Goal: Information Seeking & Learning: Compare options

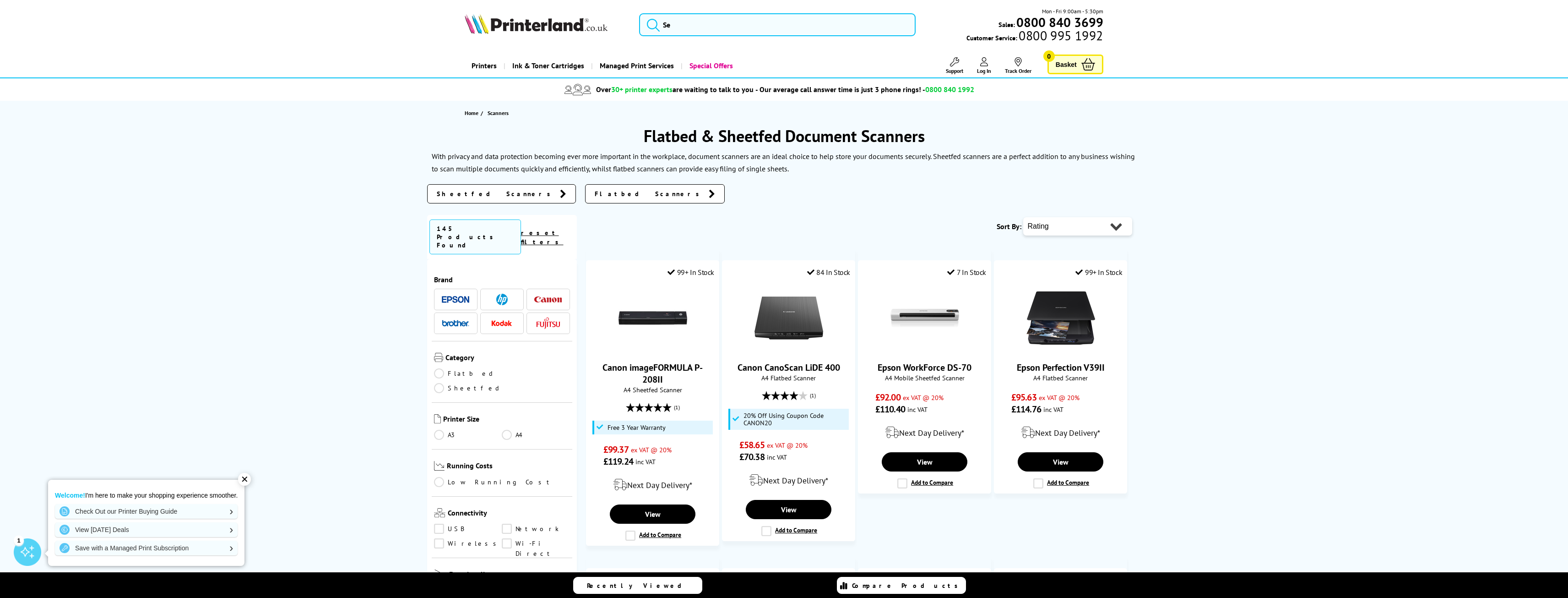
click at [1116, 227] on select "Popularity Rating Price - Low to High Price - High to Low Running Costs - Low t…" at bounding box center [1078, 226] width 109 height 18
select select "Running Costs"
click at [1023, 217] on select "Popularity Rating Price - Low to High Price - High to Low Running Costs - Low t…" at bounding box center [1078, 226] width 109 height 18
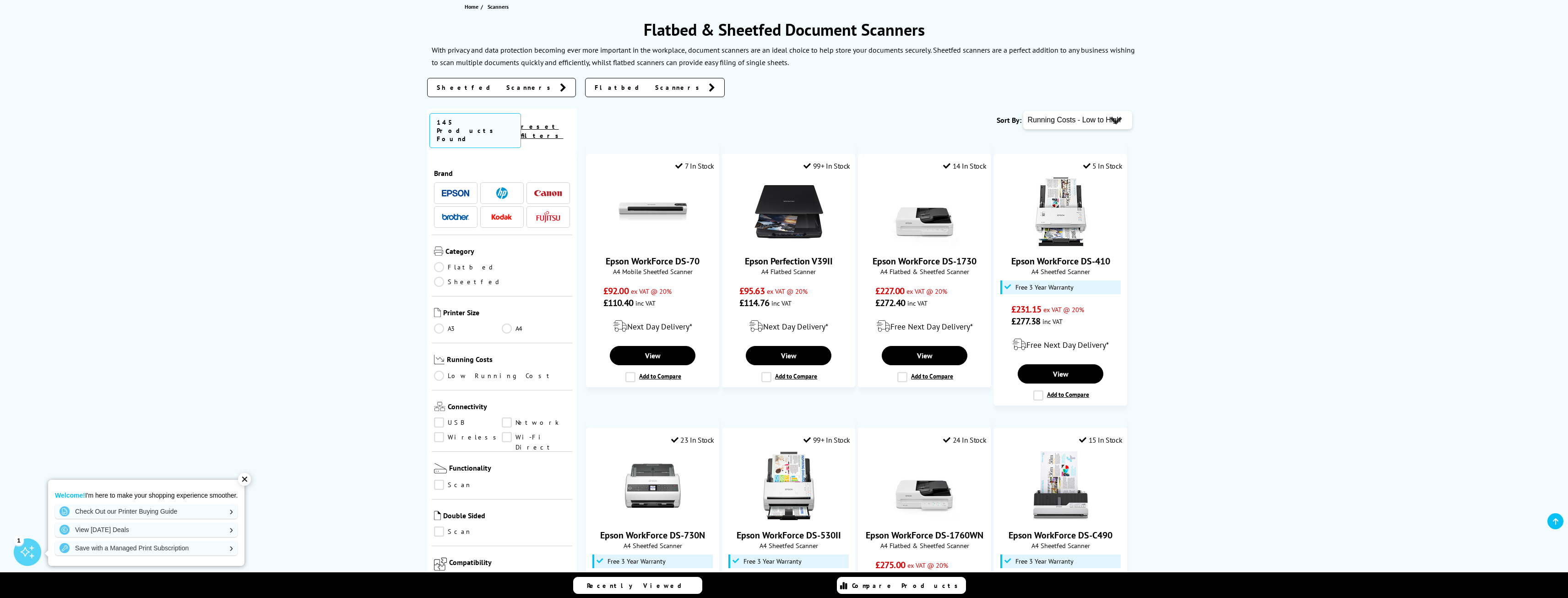
scroll to position [91, 0]
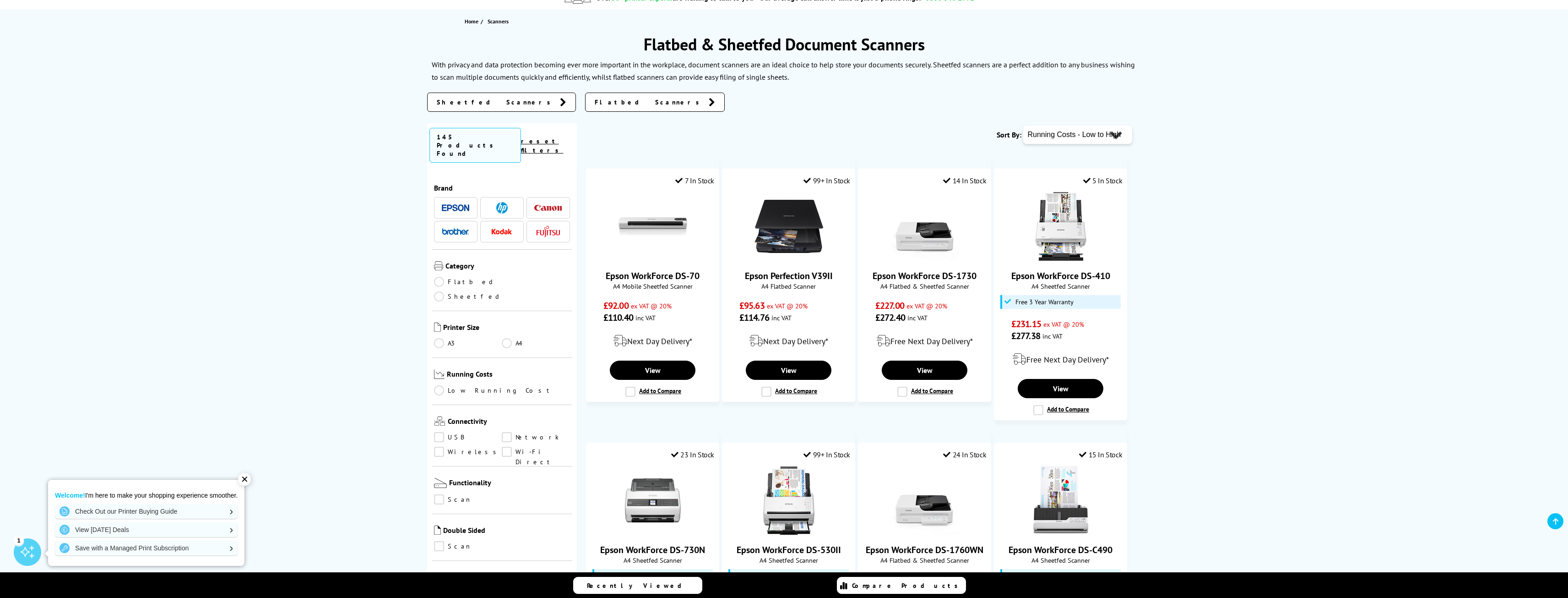
click at [1117, 134] on select "Popularity Rating Price - Low to High Price - High to Low Running Costs - Low t…" at bounding box center [1078, 135] width 109 height 18
select select "Price Descending"
click at [1023, 126] on select "Popularity Rating Price - Low to High Price - High to Low Running Costs - Low t…" at bounding box center [1078, 135] width 109 height 18
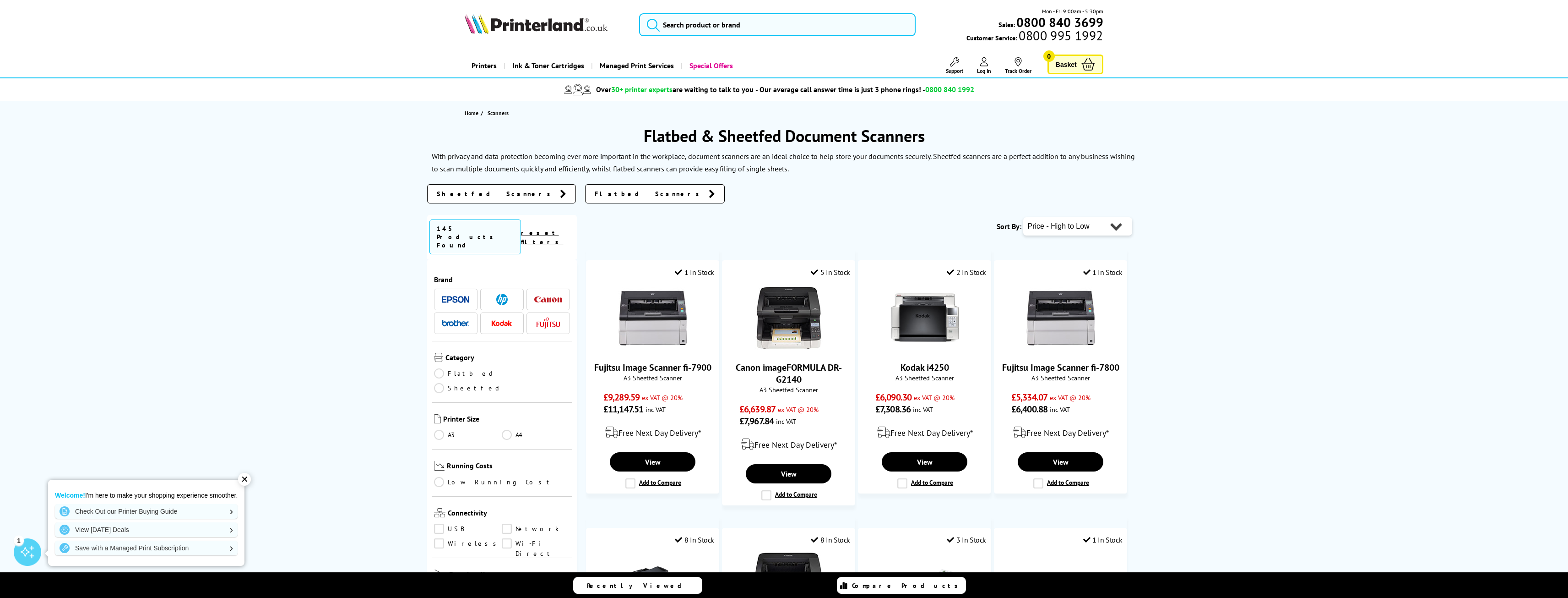
click at [1115, 228] on select "Popularity Rating Price - Low to High Price - High to Low Running Costs - Low t…" at bounding box center [1078, 226] width 109 height 18
select select "Popularity"
click at [1023, 217] on select "Popularity Rating Price - Low to High Price - High to Low Running Costs - Low t…" at bounding box center [1078, 226] width 109 height 18
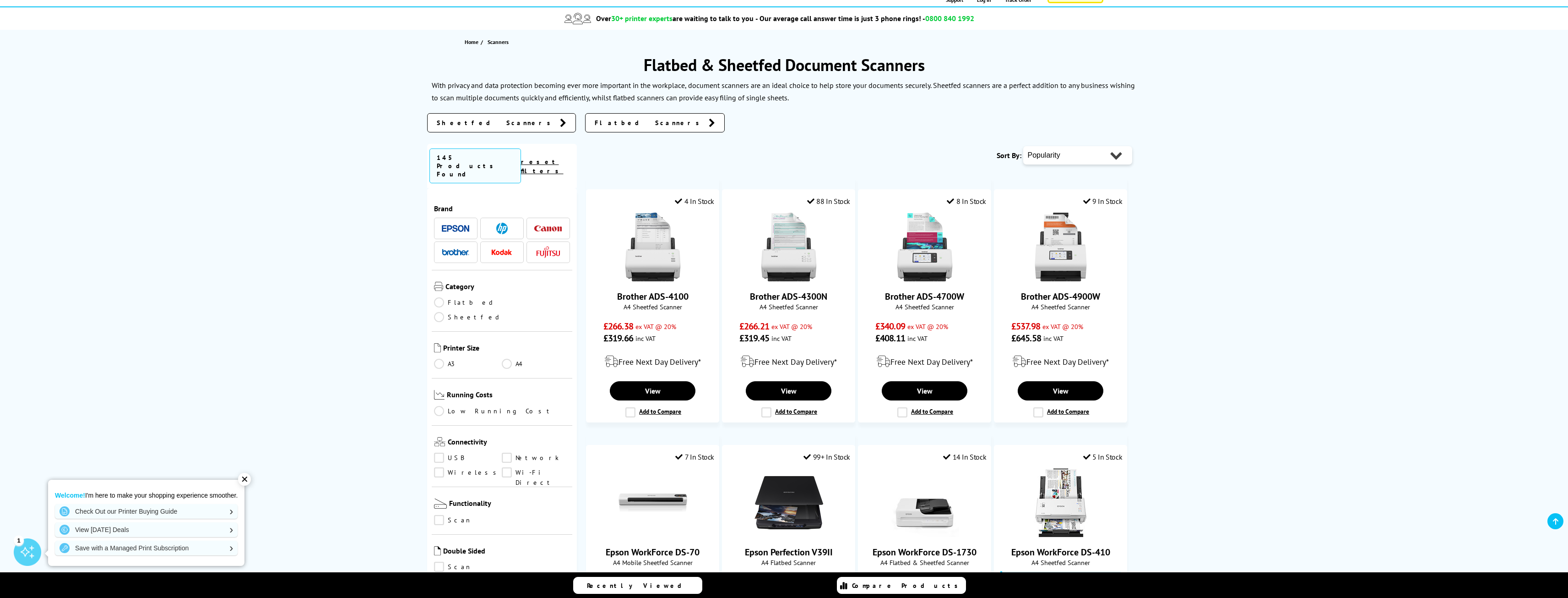
scroll to position [91, 0]
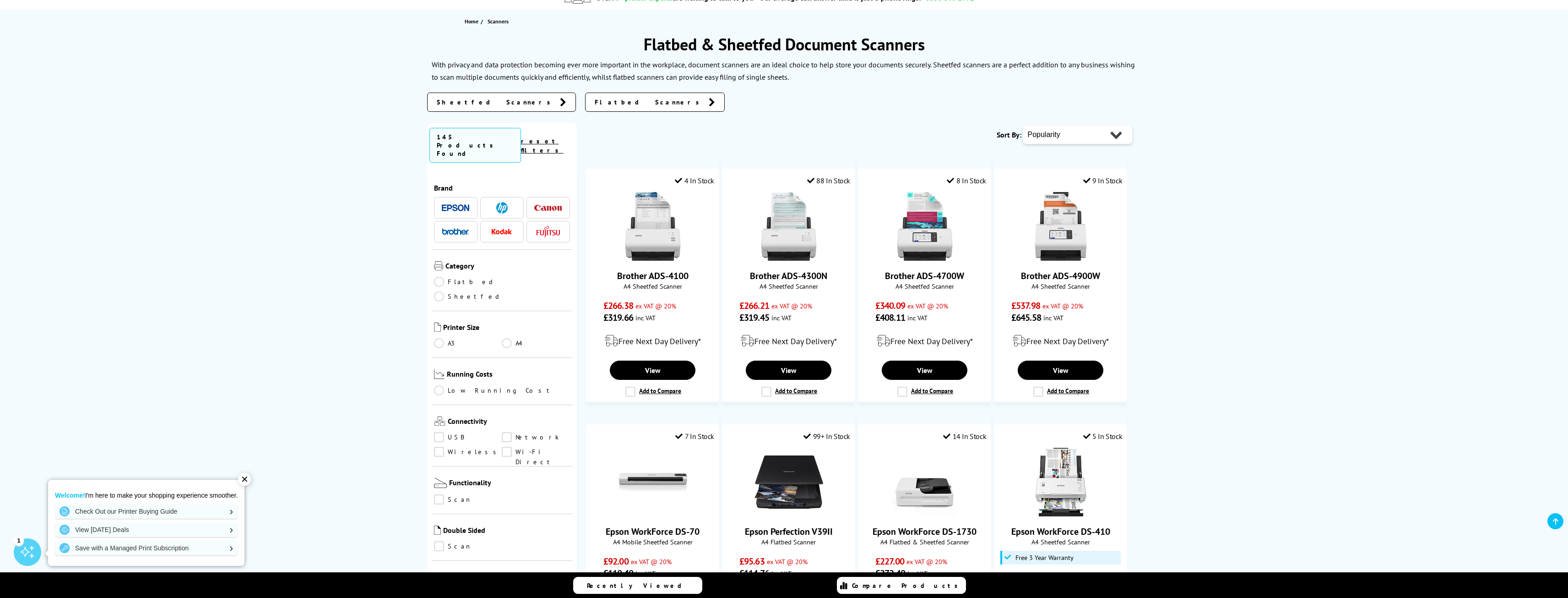
click at [444, 228] on img at bounding box center [456, 231] width 28 height 7
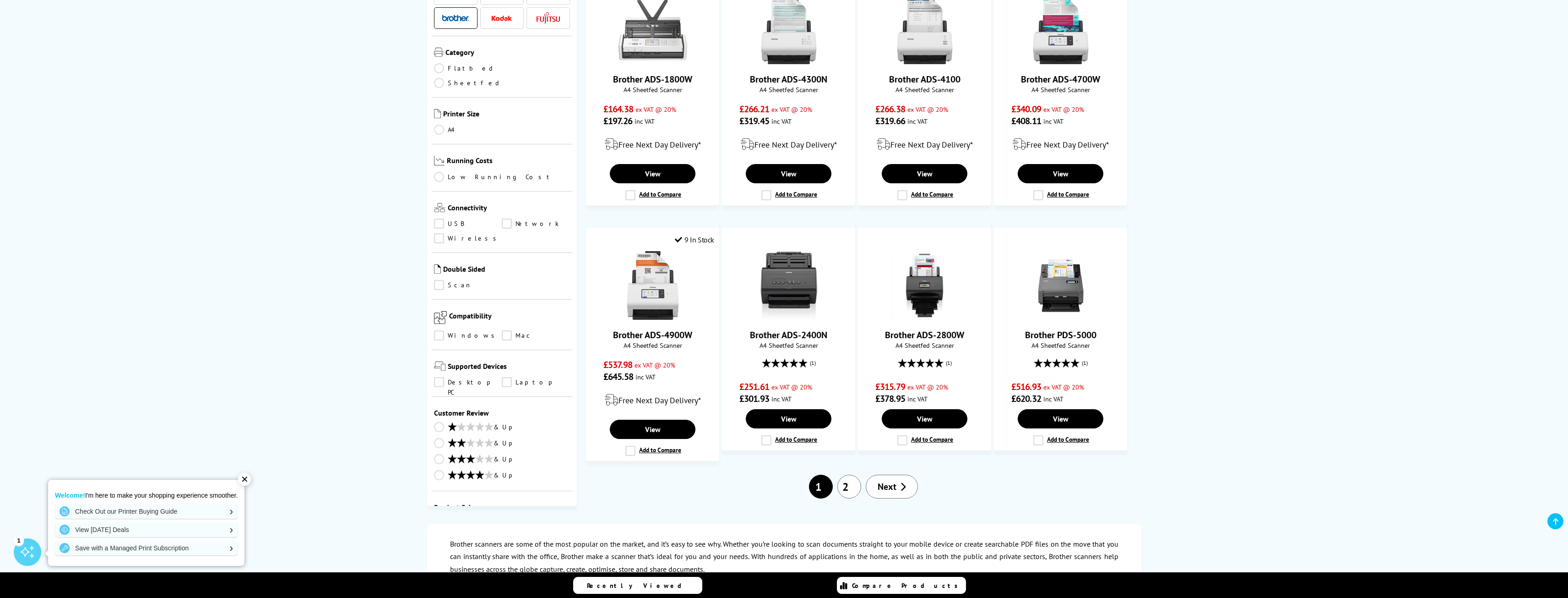
scroll to position [550, 0]
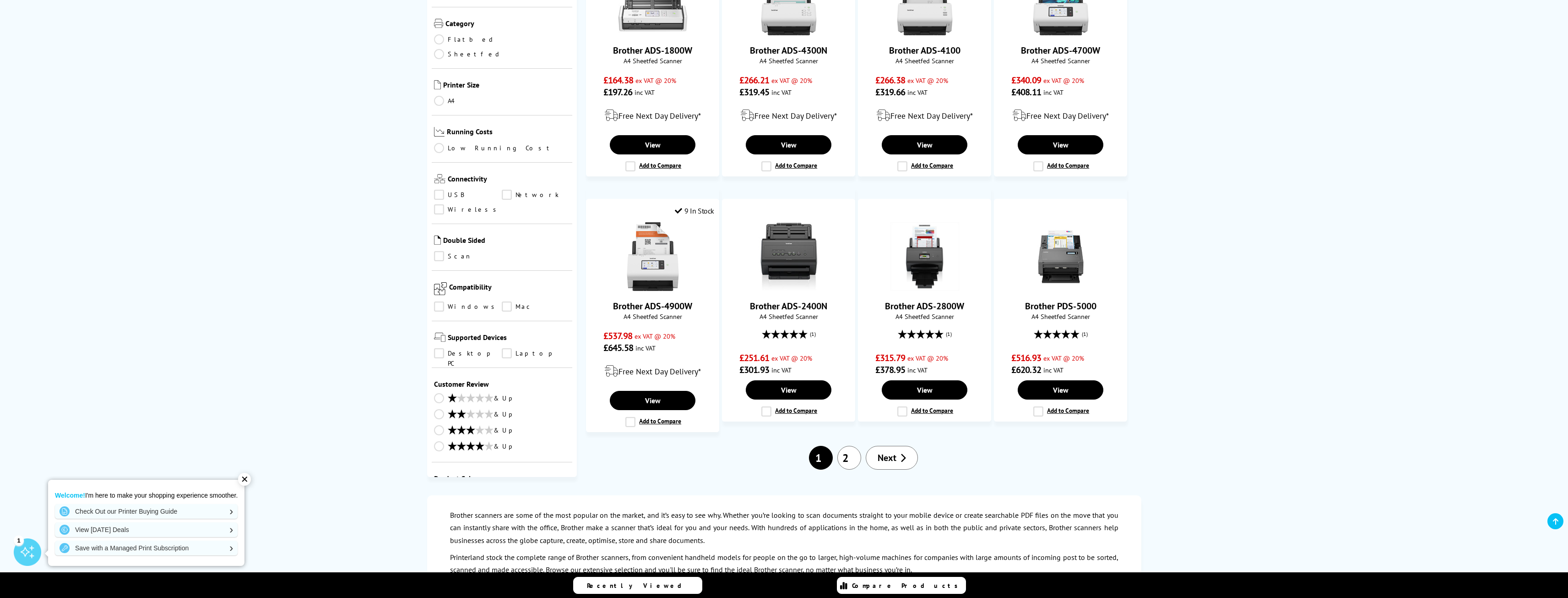
click at [900, 456] on link "Next" at bounding box center [892, 458] width 52 height 24
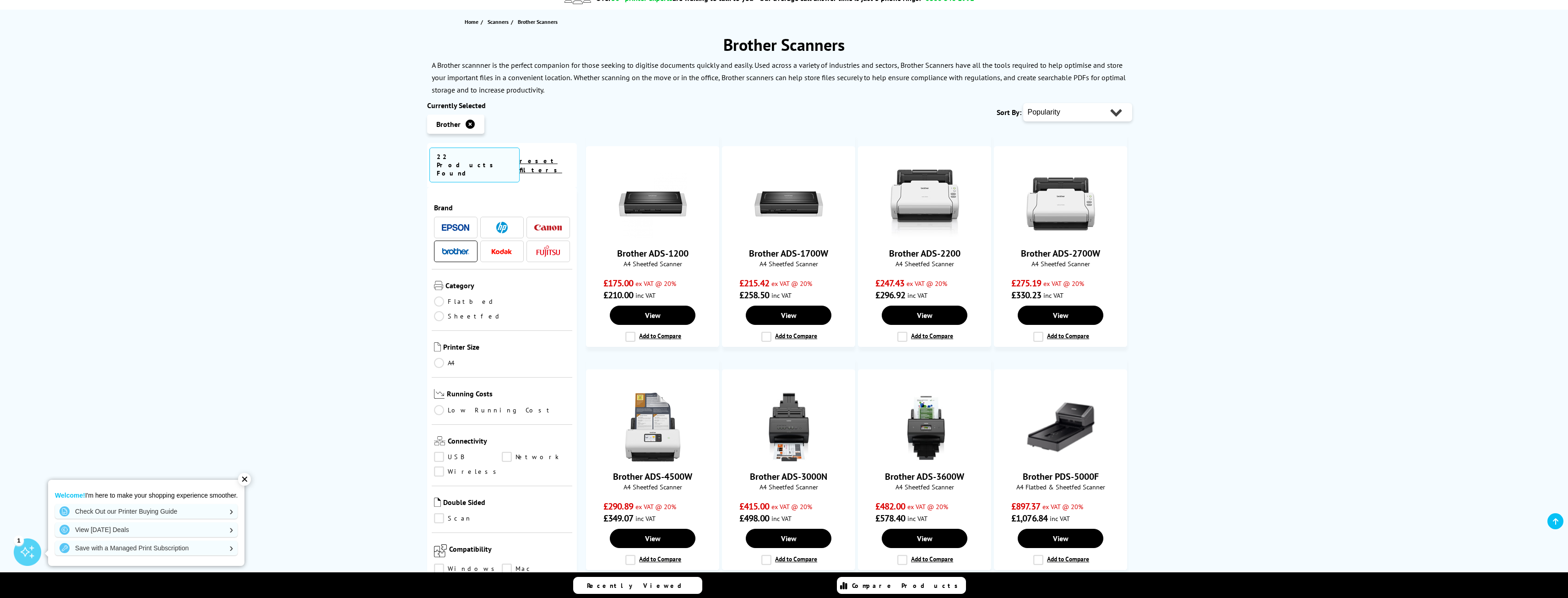
scroll to position [91, 0]
click at [450, 224] on img at bounding box center [456, 227] width 28 height 7
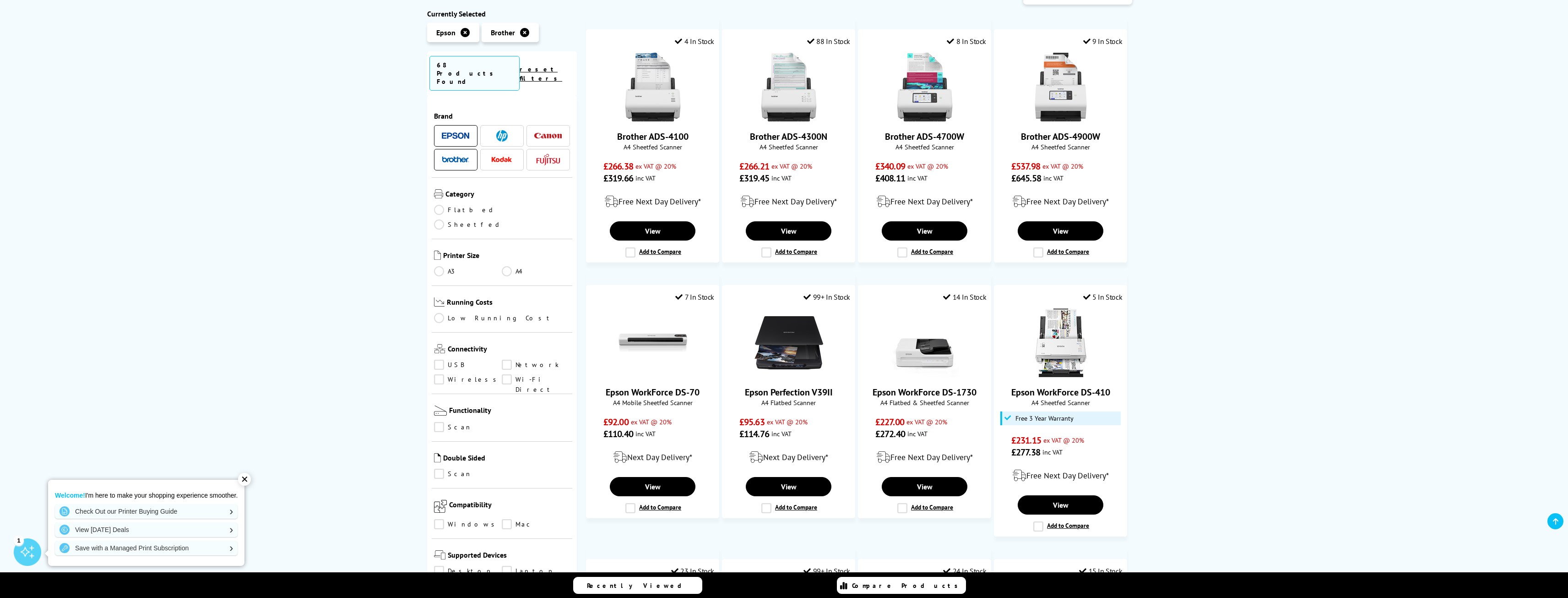
scroll to position [183, 0]
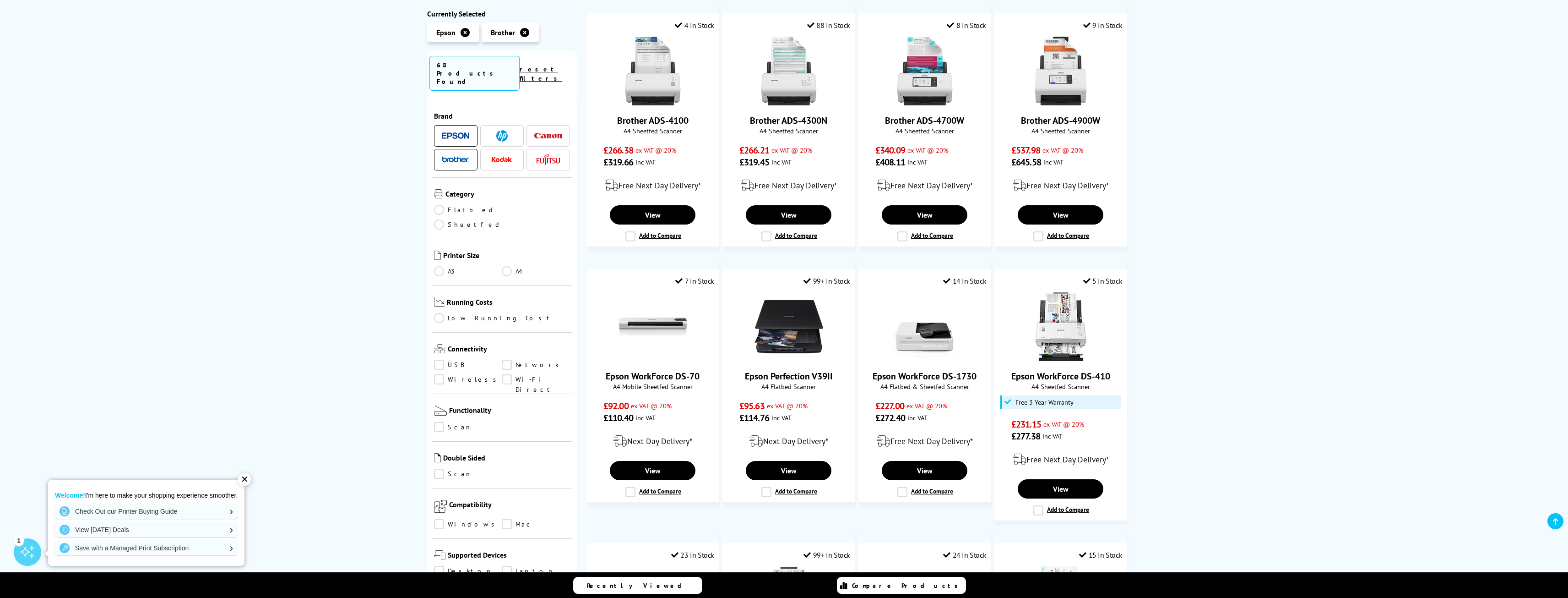
click at [438, 360] on link "USB" at bounding box center [468, 364] width 68 height 10
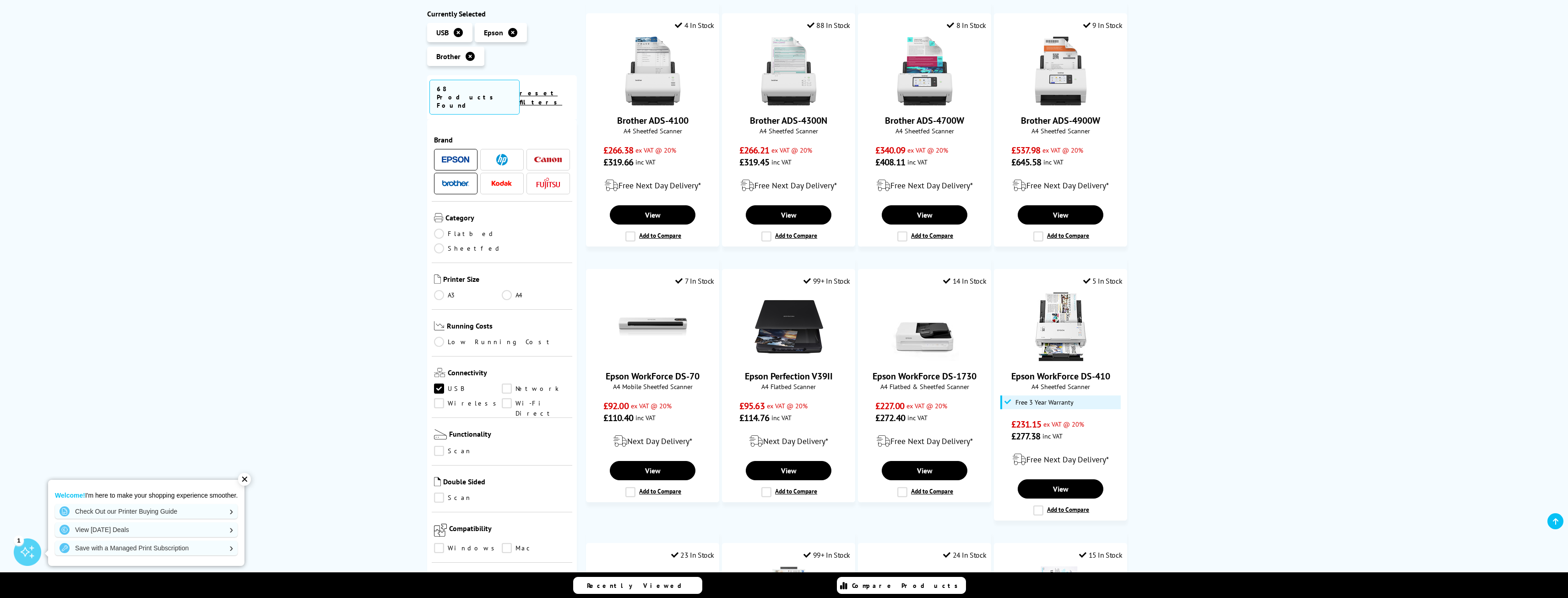
click at [508, 384] on link "Network" at bounding box center [536, 388] width 68 height 10
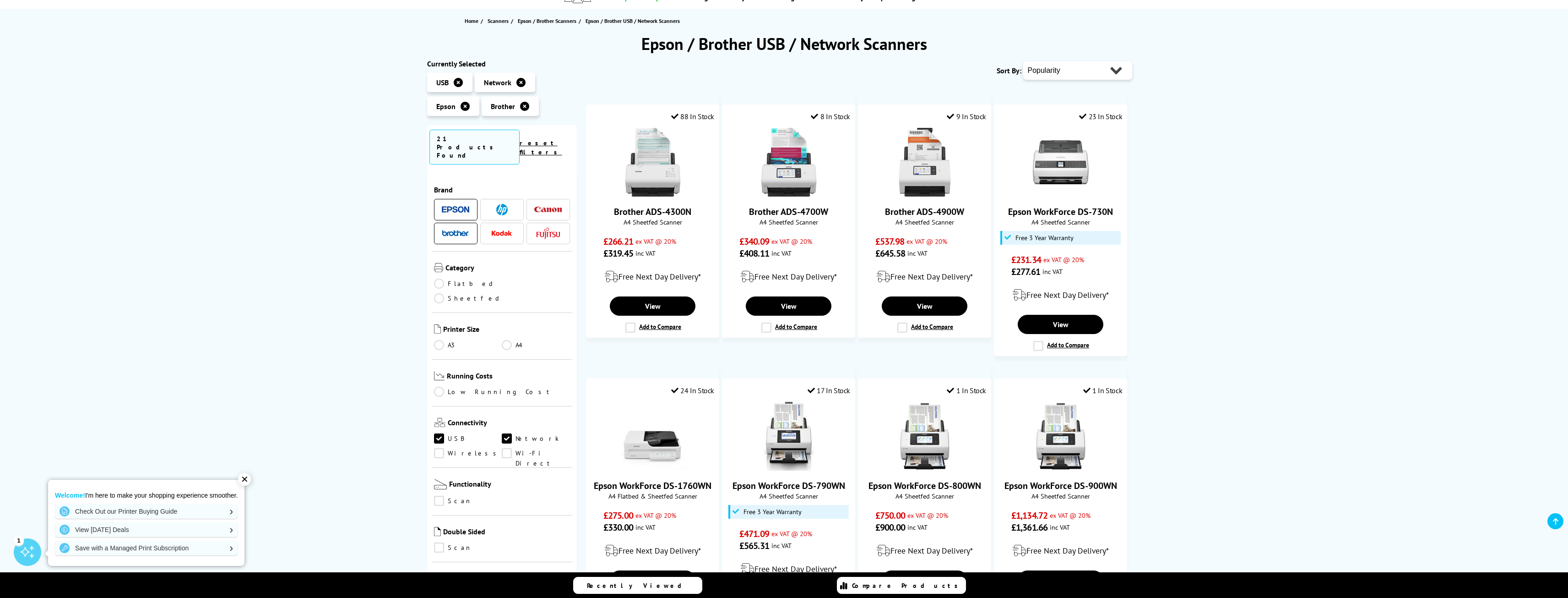
scroll to position [91, 0]
click at [922, 177] on img at bounding box center [925, 162] width 69 height 69
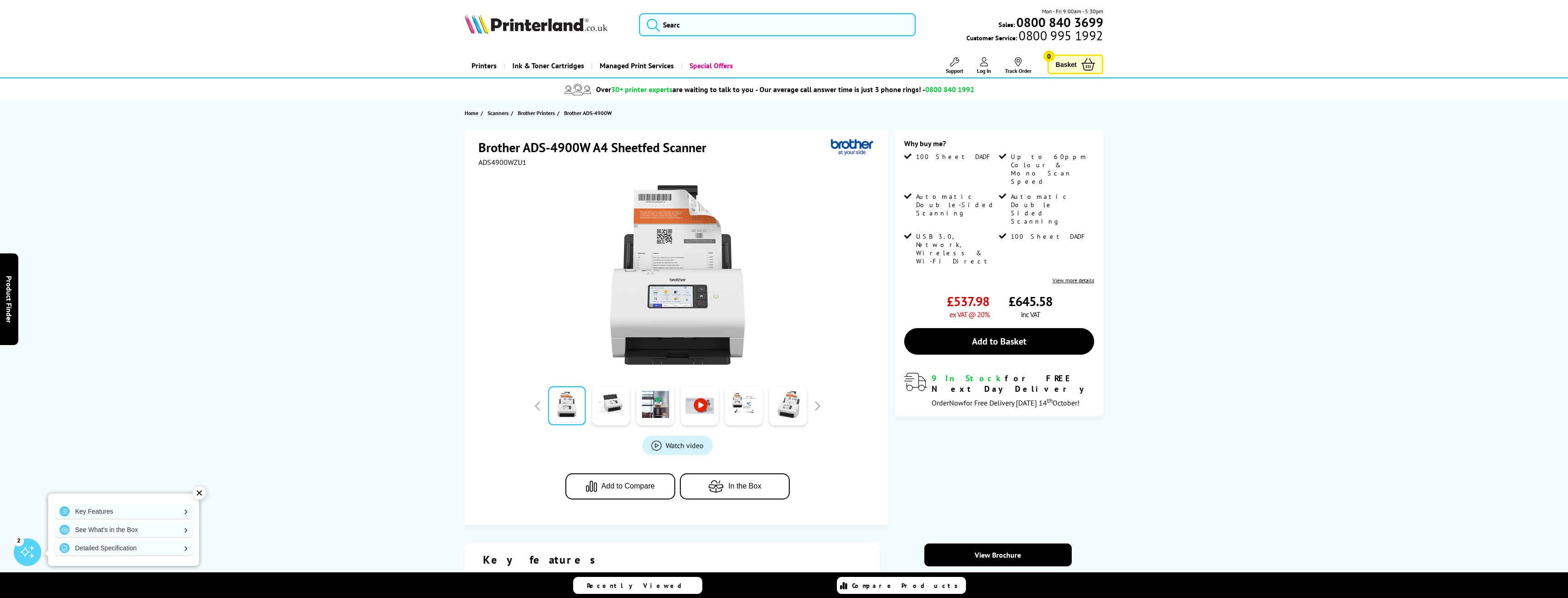
click at [673, 442] on span "Watch video" at bounding box center [685, 445] width 38 height 9
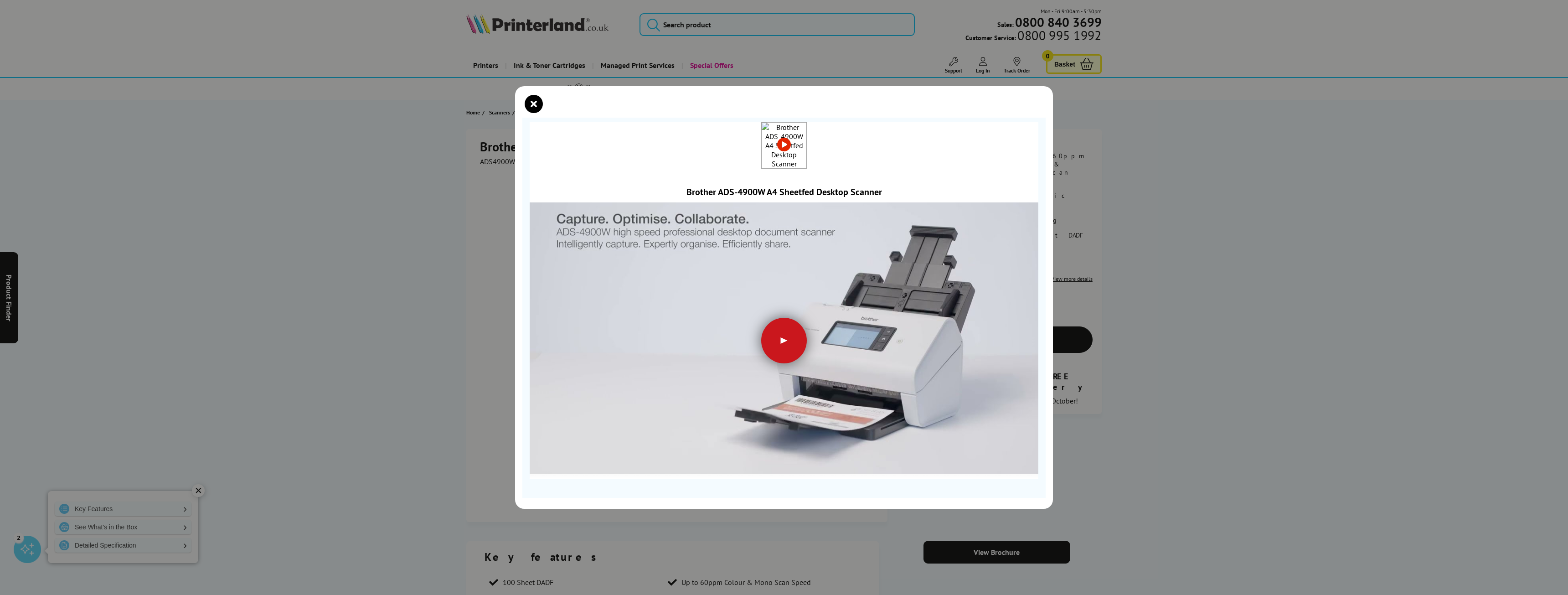
click at [782, 334] on div at bounding box center [783, 340] width 45 height 45
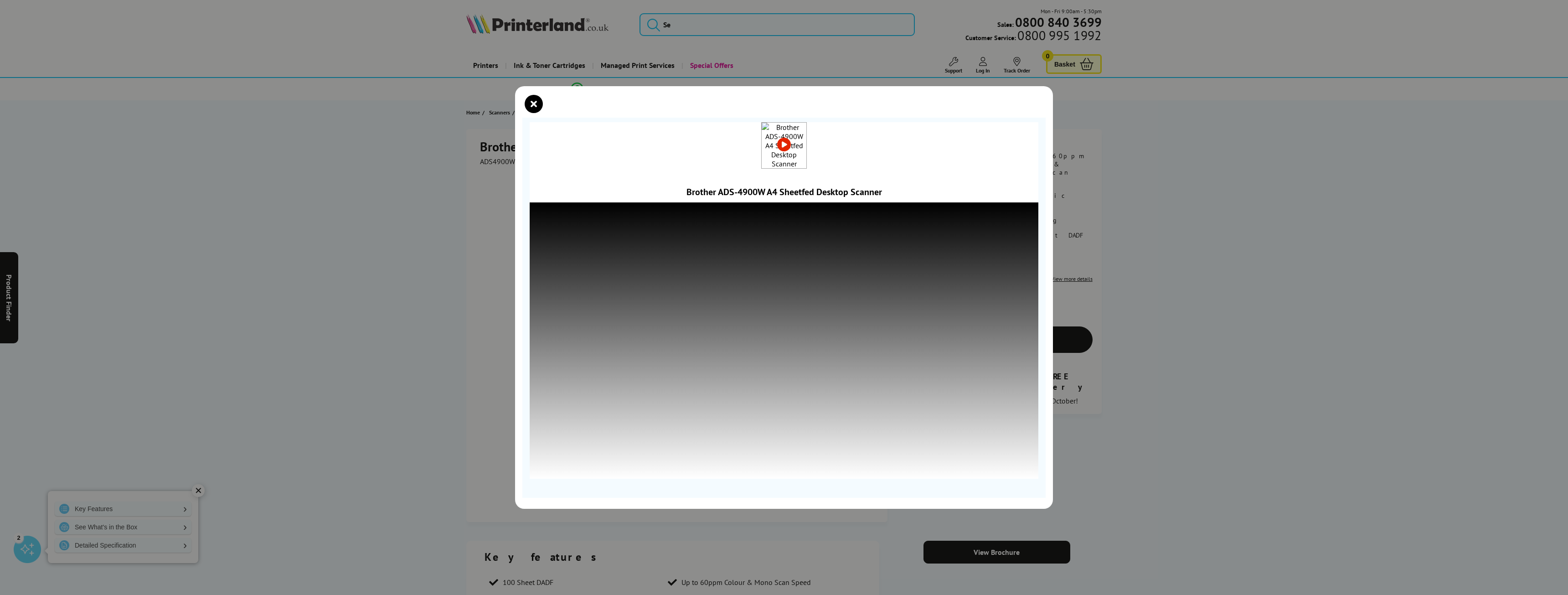
click at [119, 526] on div "Brother ADS-4900W A4 Sheetfed Desktop Scanner" at bounding box center [784, 297] width 1568 height 595
click at [535, 99] on icon "close modal" at bounding box center [534, 104] width 18 height 18
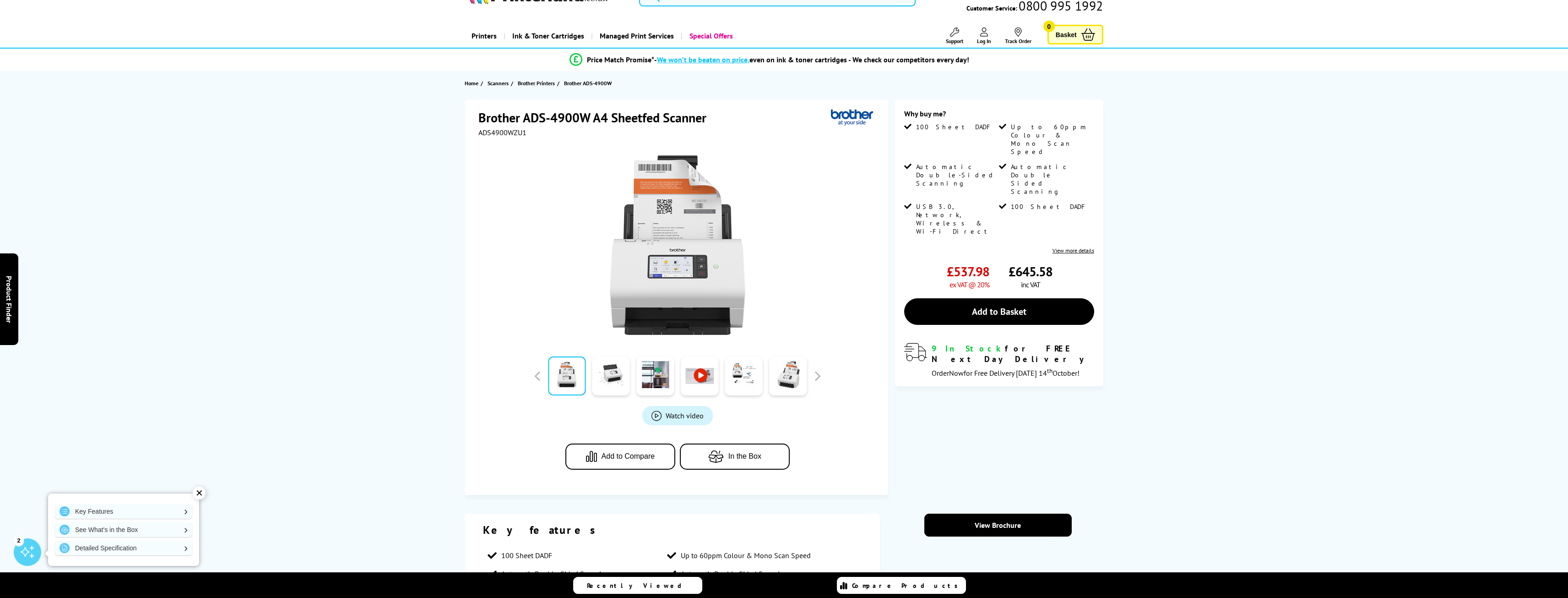
scroll to position [46, 0]
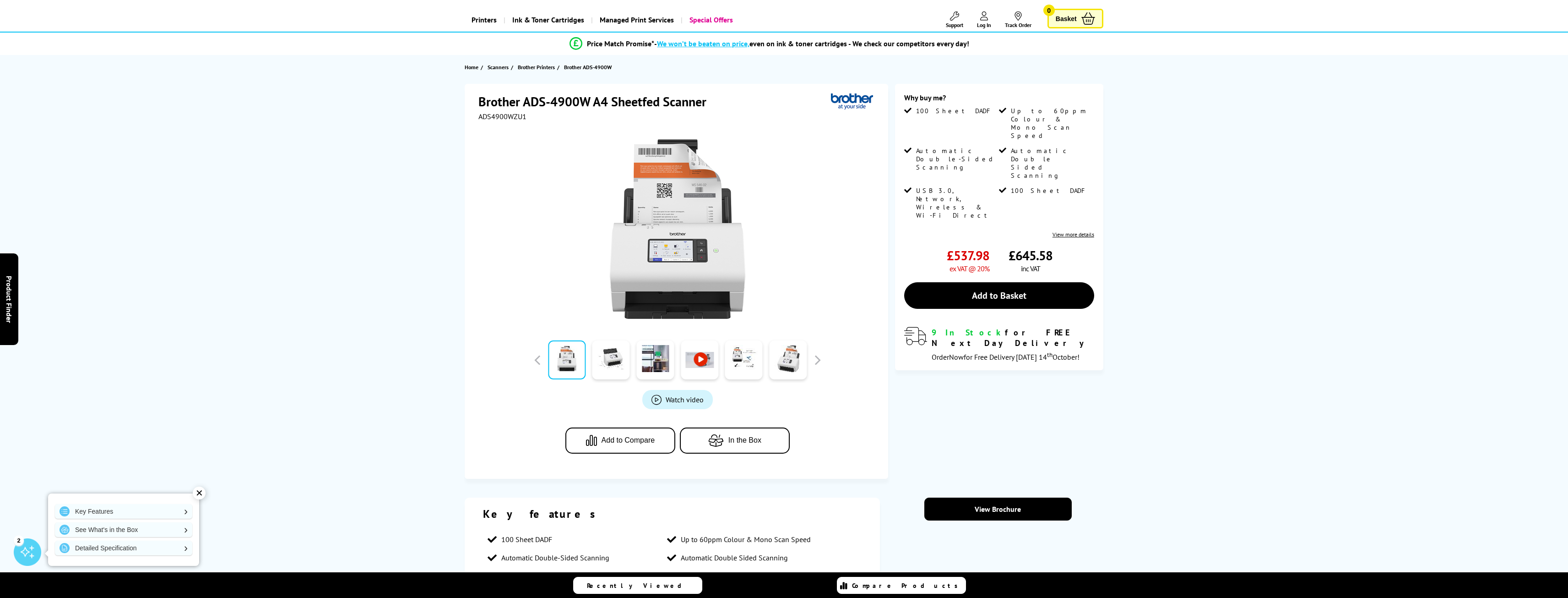
click at [1085, 231] on link "View more details" at bounding box center [1074, 234] width 42 height 7
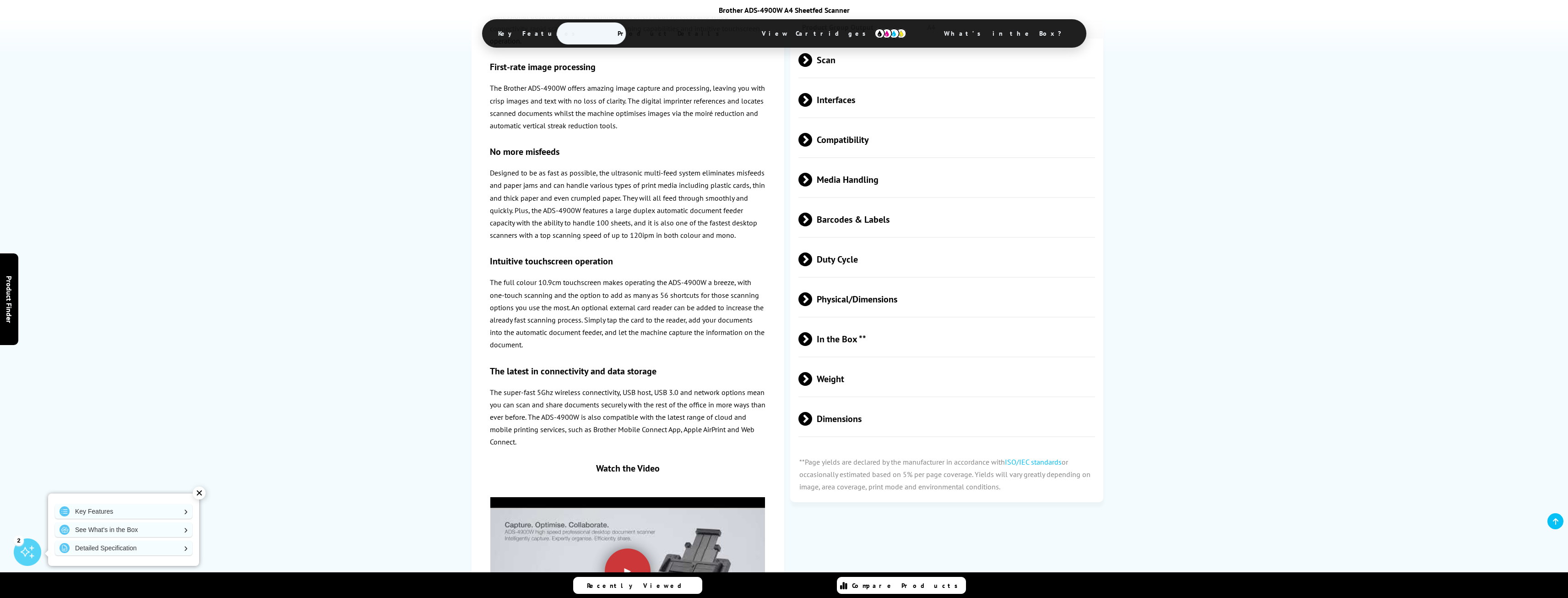
scroll to position [887, 0]
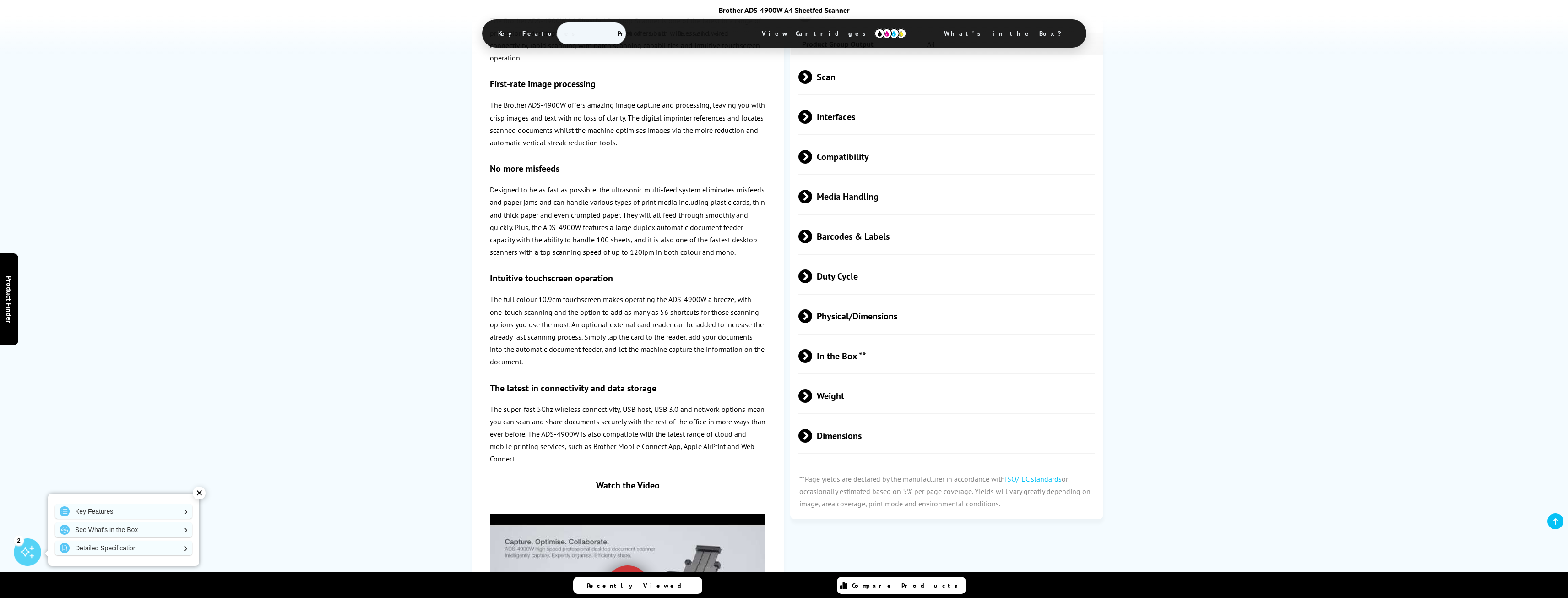
click at [841, 275] on span "Duty Cycle" at bounding box center [947, 276] width 296 height 34
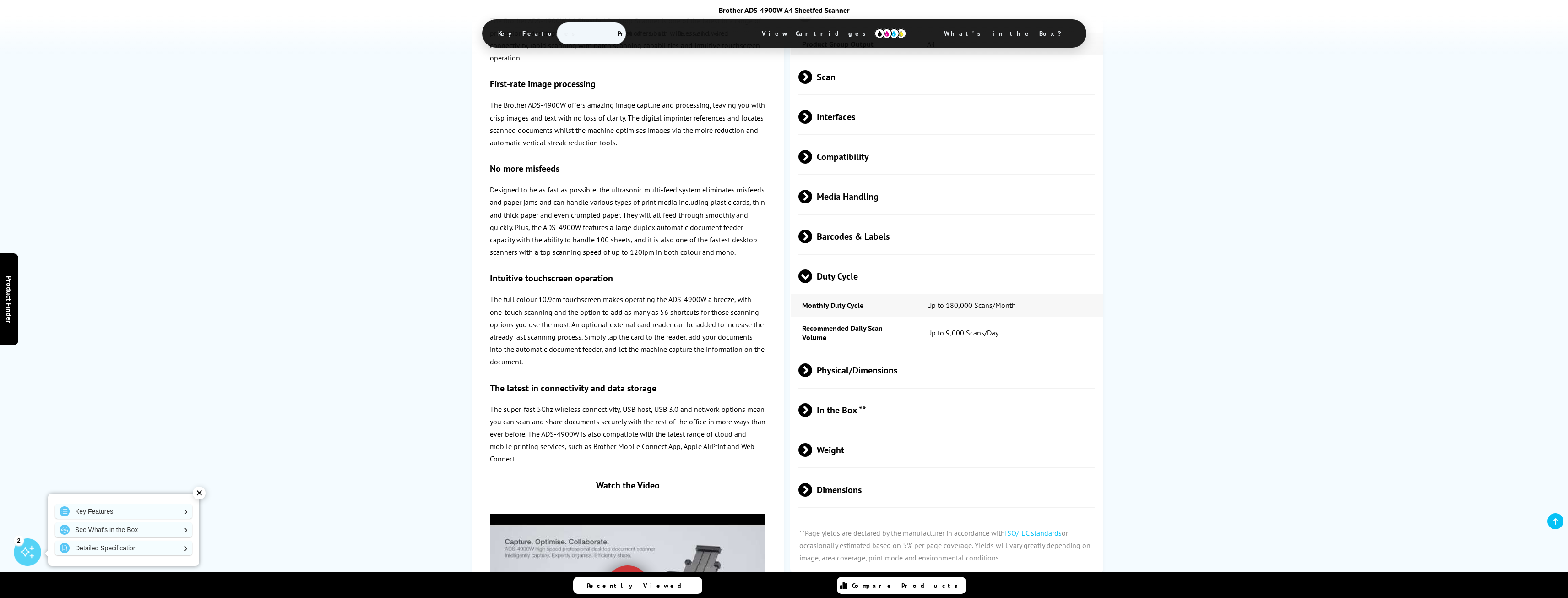
click at [801, 283] on span at bounding box center [806, 283] width 13 height 0
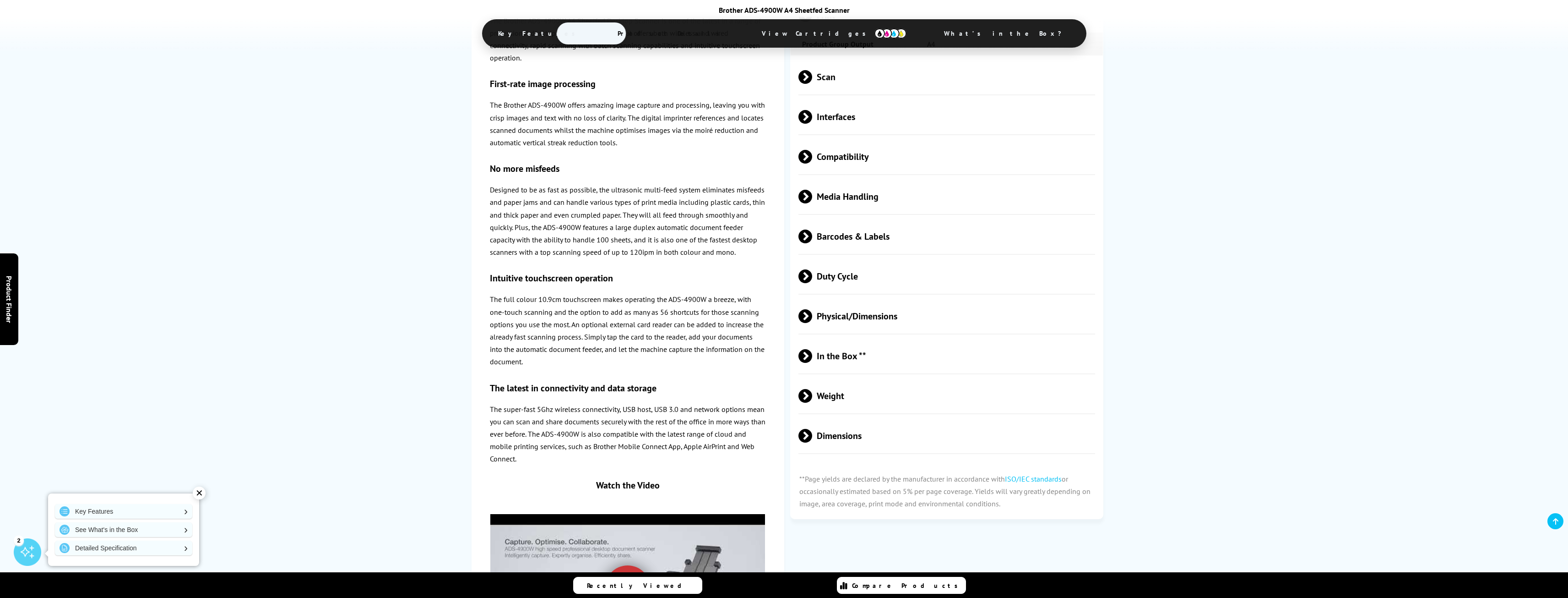
click at [801, 30] on span "View Cartridges" at bounding box center [834, 34] width 172 height 24
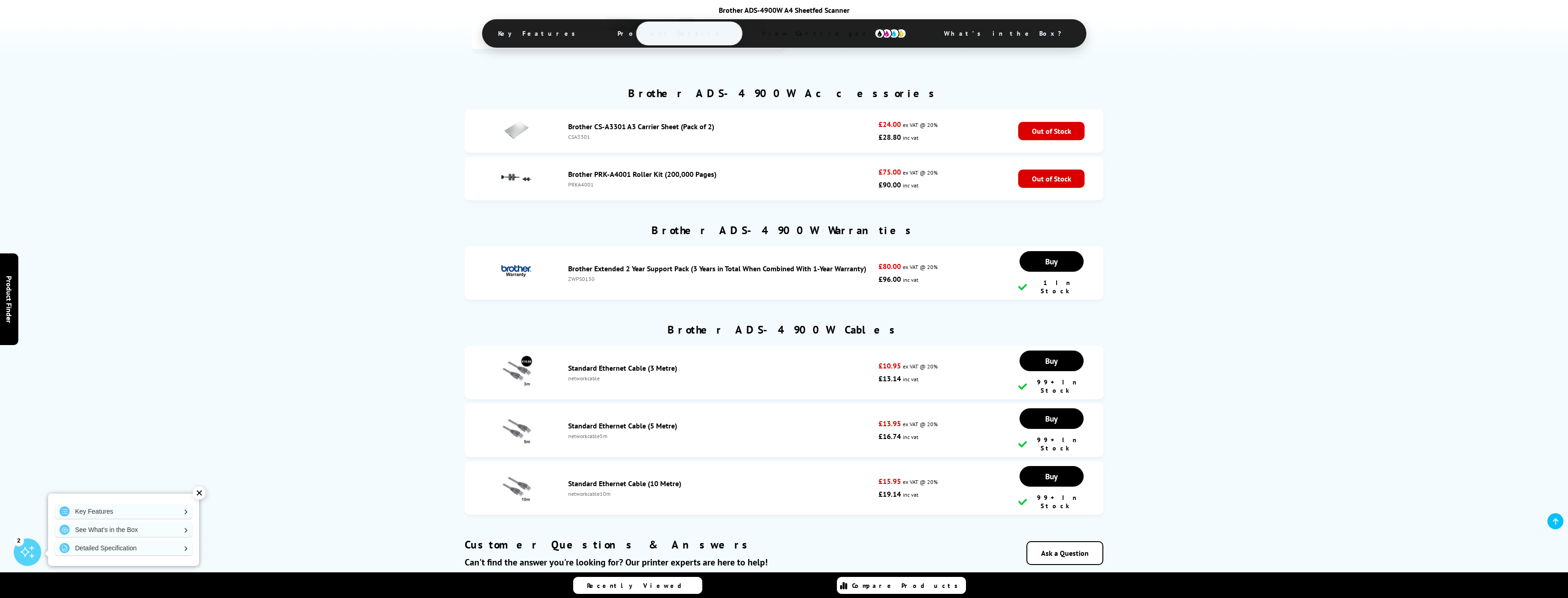
scroll to position [1294, 0]
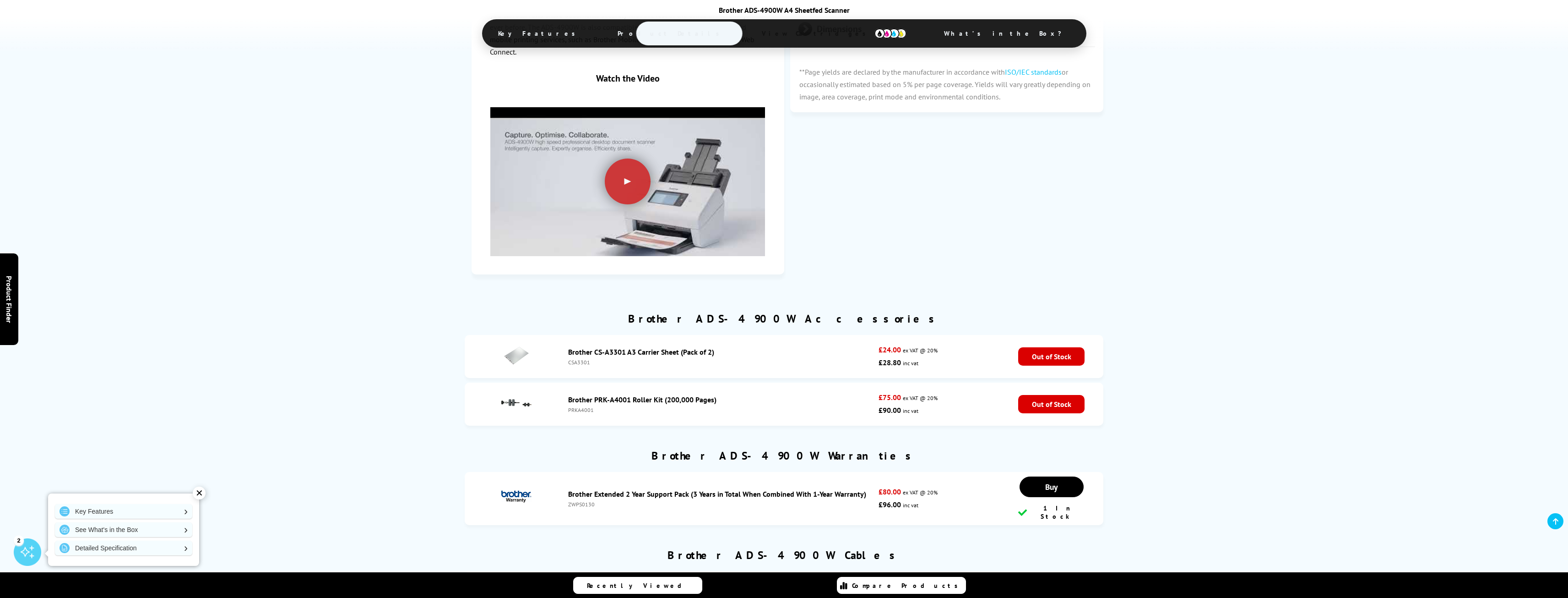
click at [714, 31] on span "Product Details" at bounding box center [670, 33] width 134 height 22
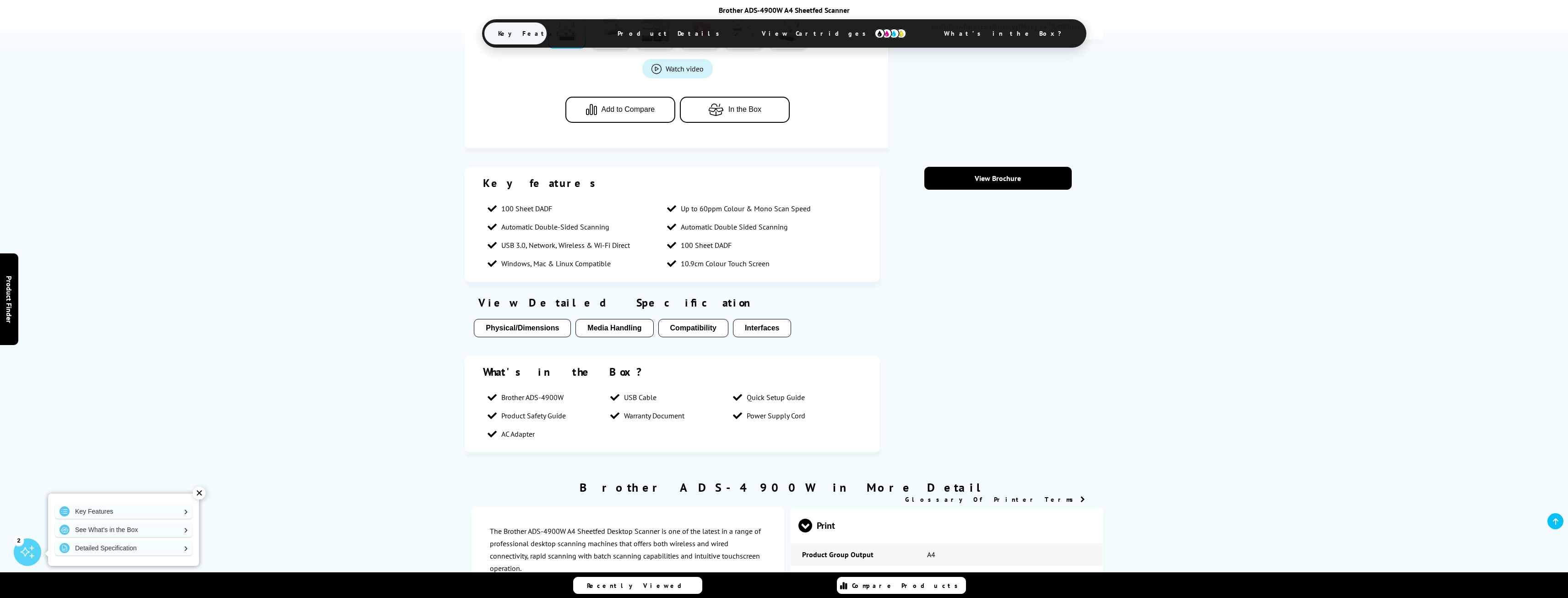
scroll to position [422, 0]
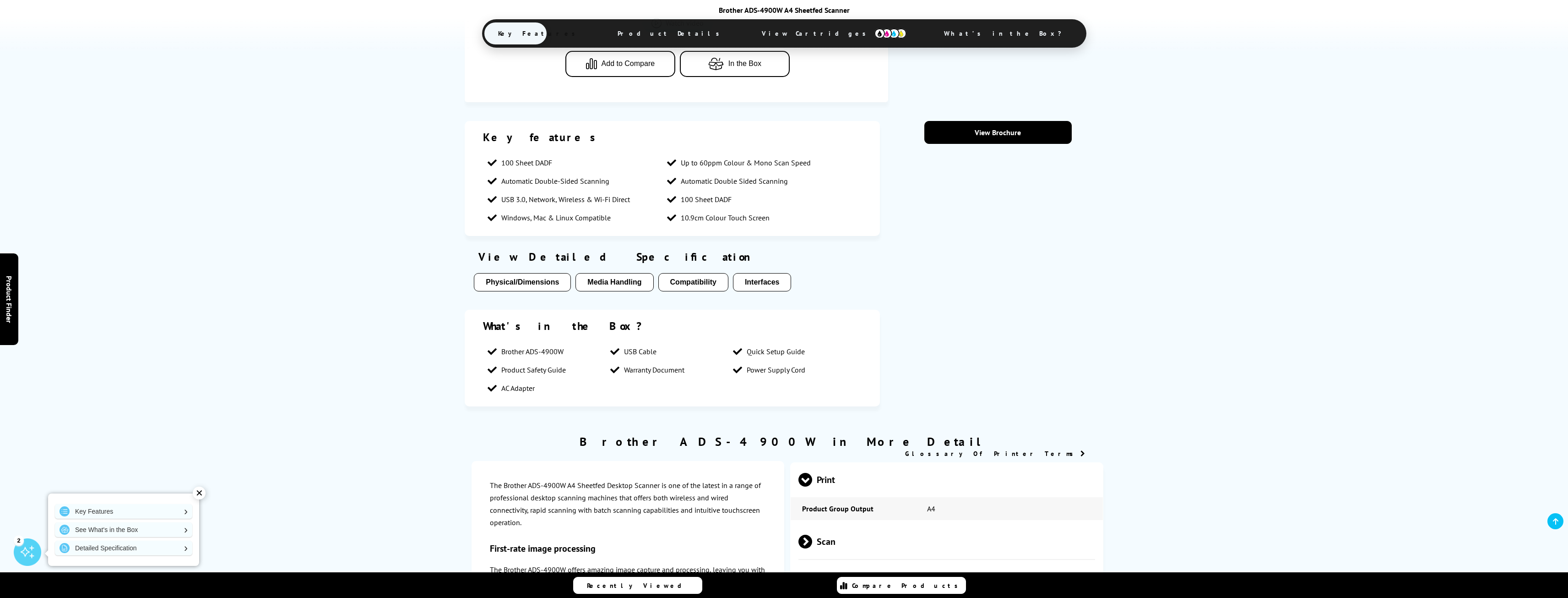
click at [693, 283] on button "Compatibility" at bounding box center [693, 282] width 70 height 18
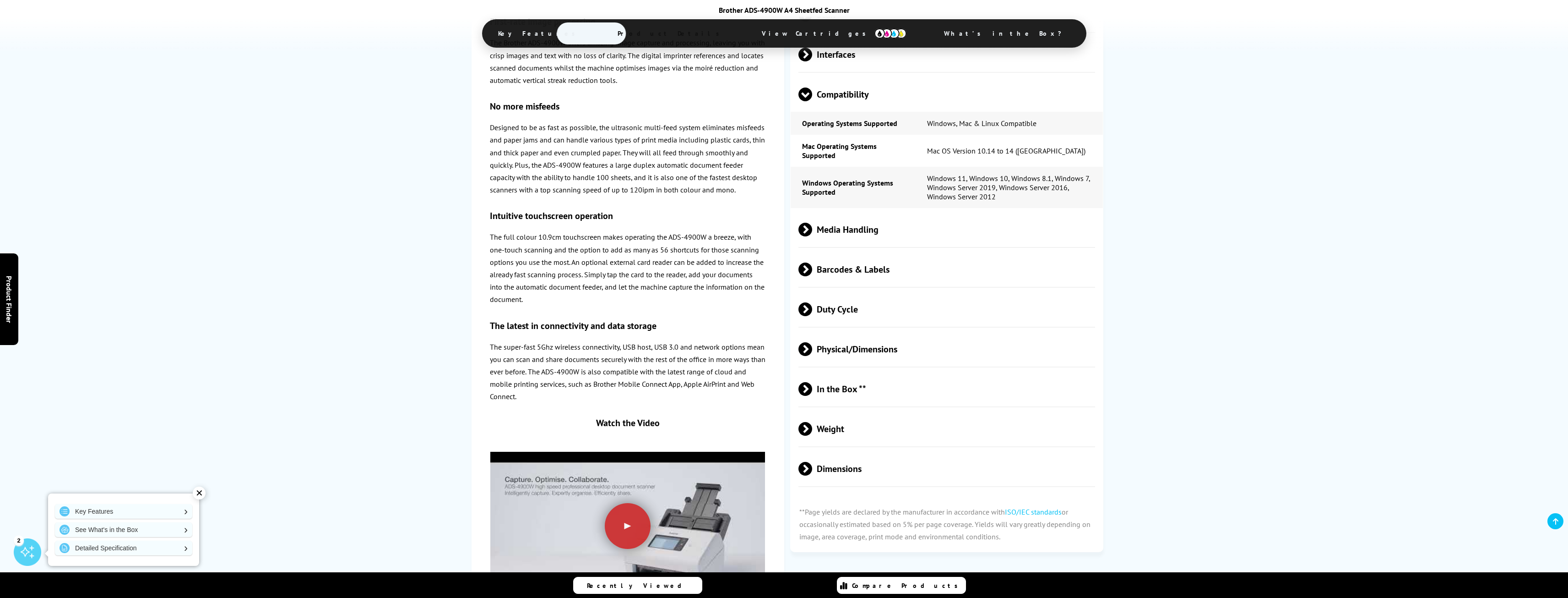
scroll to position [958, 0]
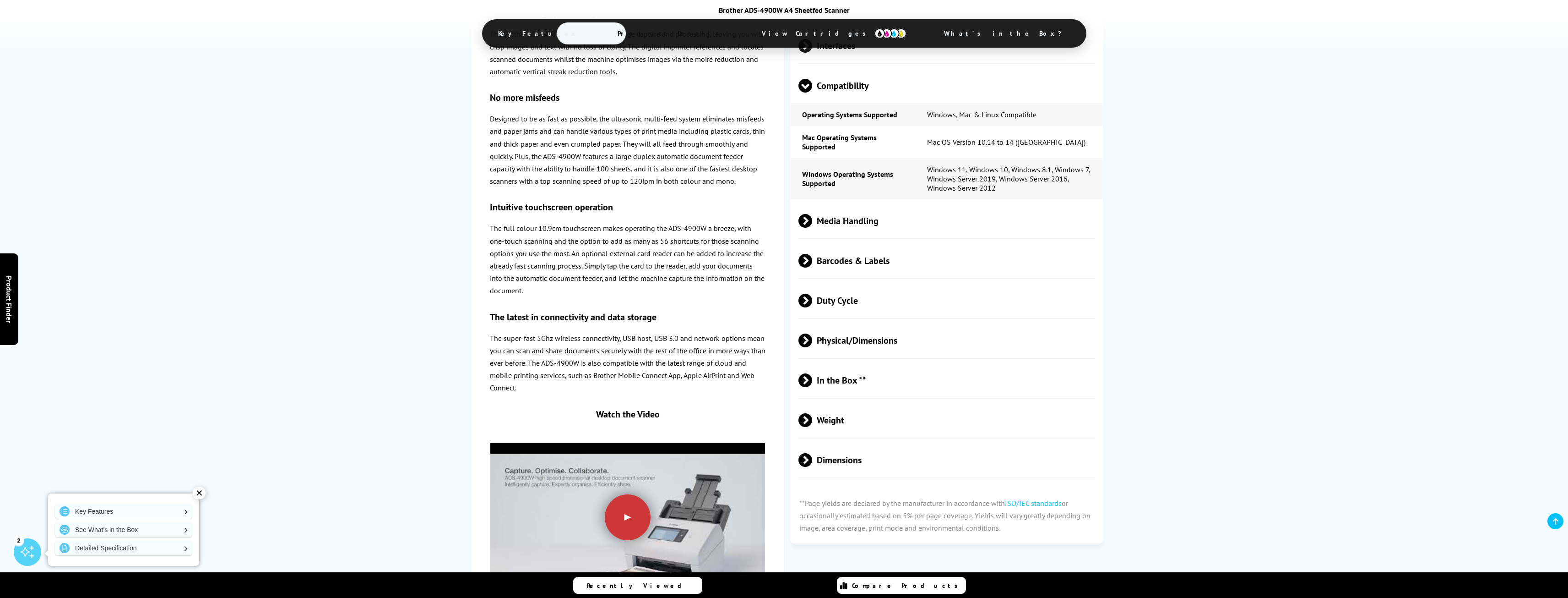
click at [803, 93] on span at bounding box center [806, 93] width 13 height 0
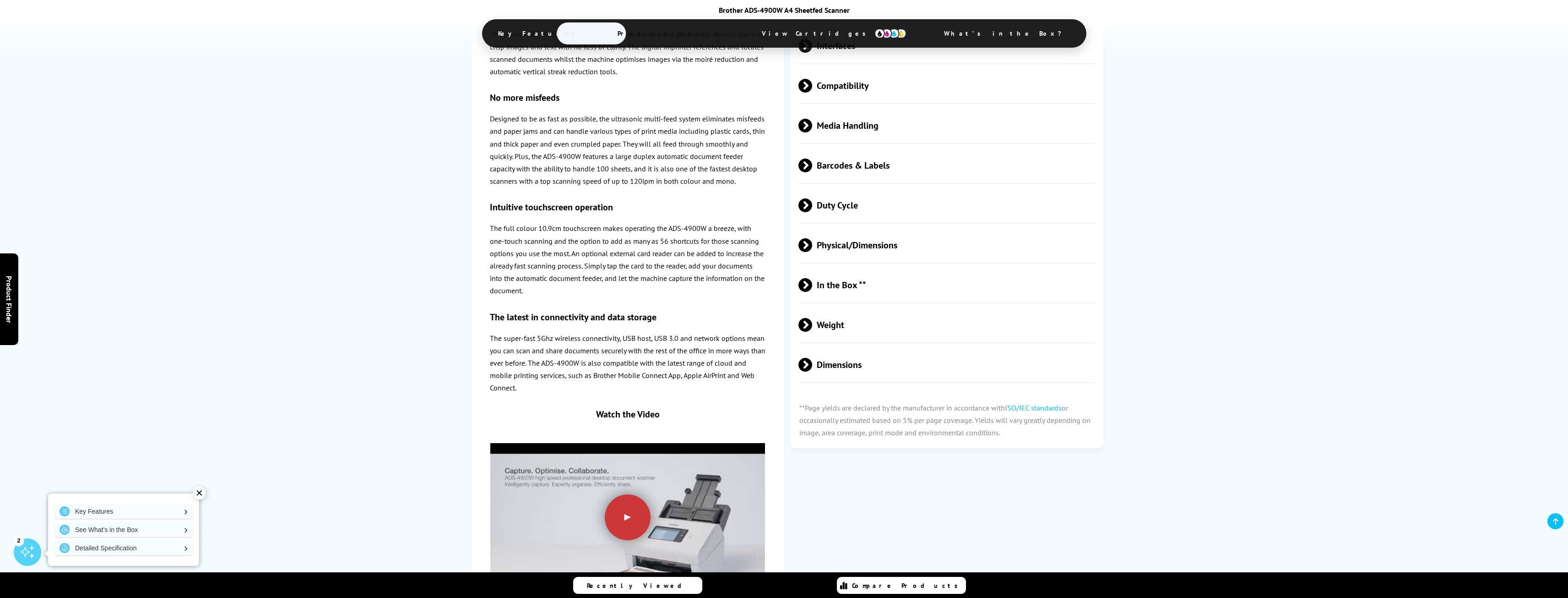
click at [812, 123] on span at bounding box center [812, 126] width 0 height 13
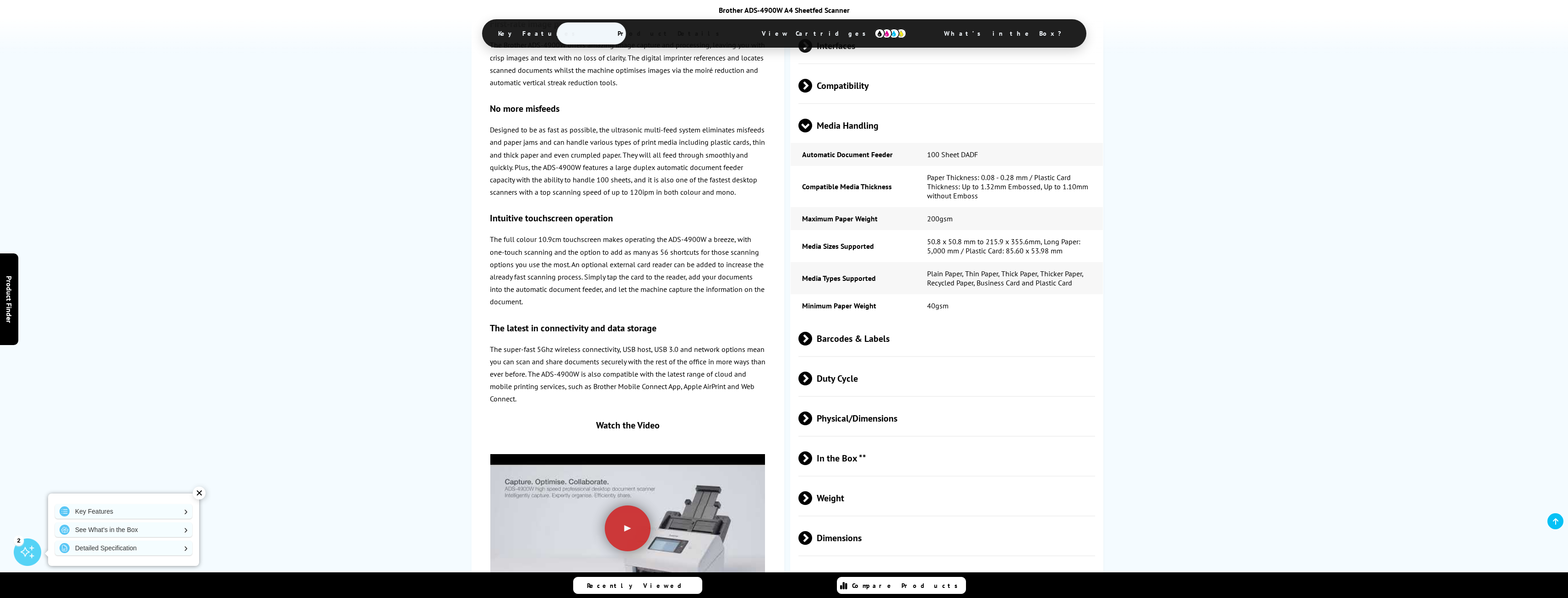
click at [807, 132] on span at bounding box center [806, 132] width 13 height 0
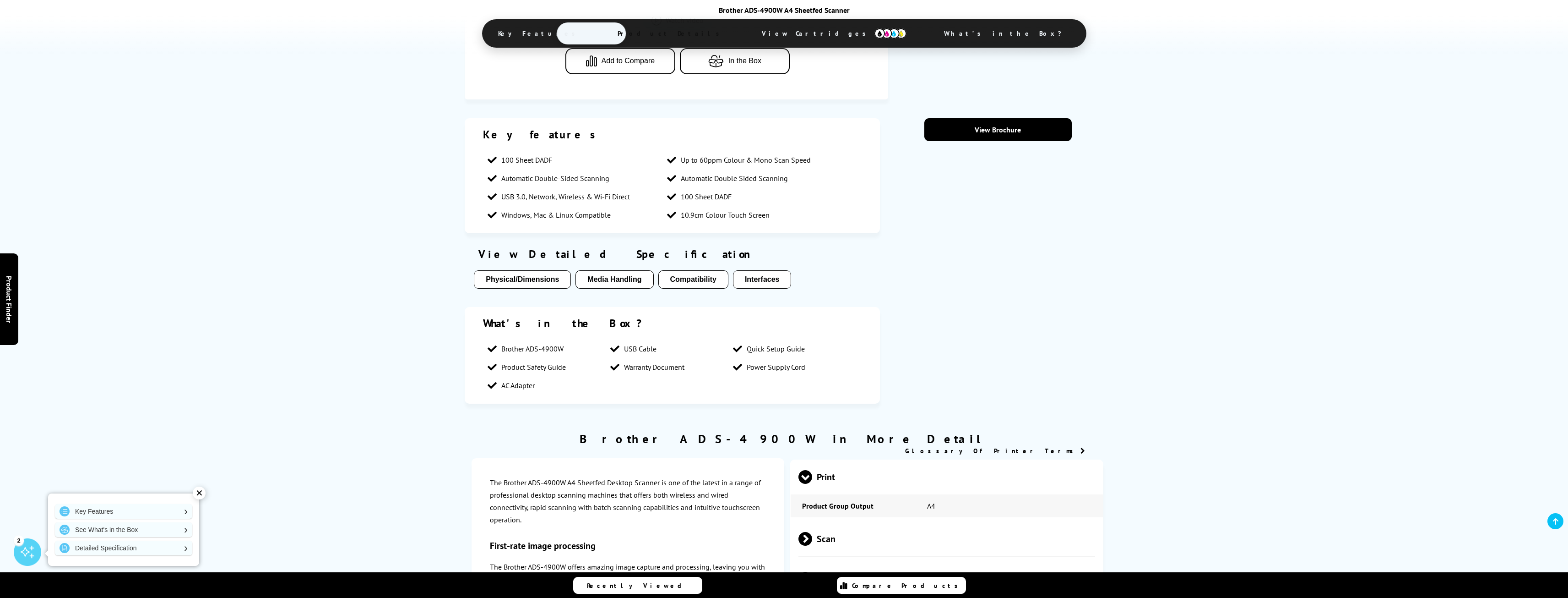
scroll to position [408, 0]
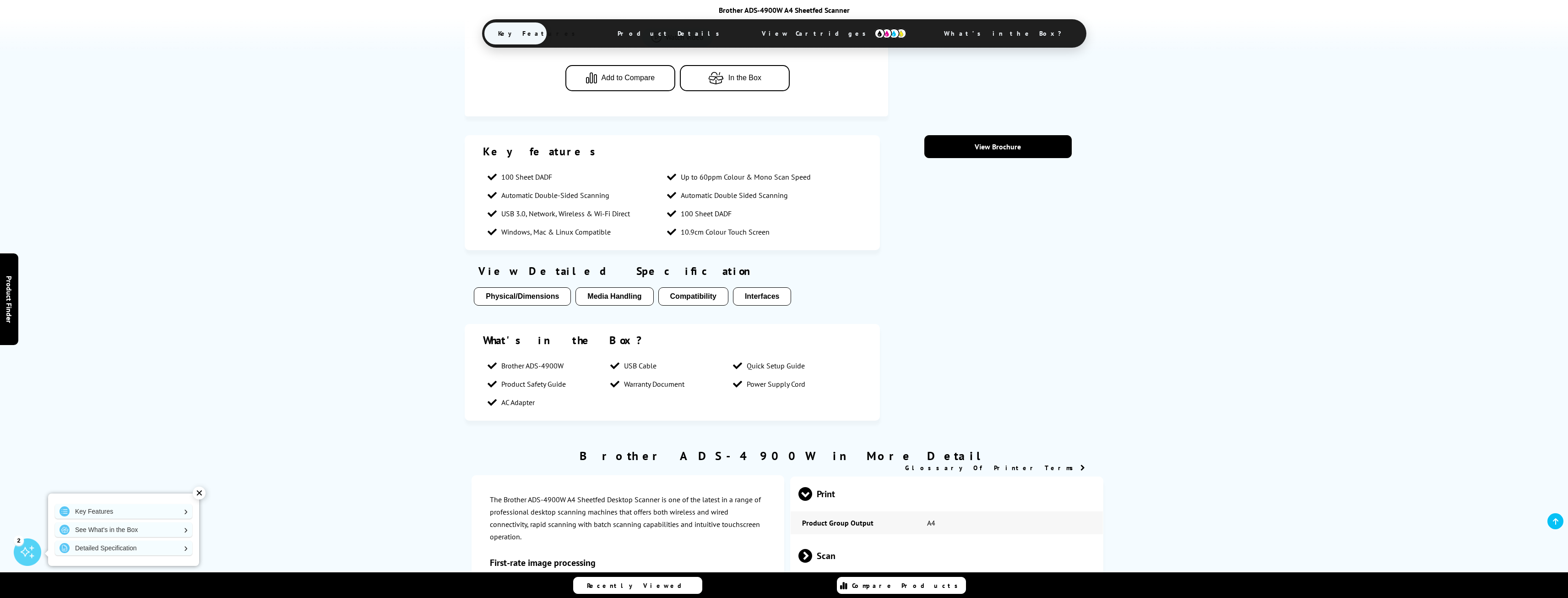
click at [765, 289] on button "Interfaces" at bounding box center [762, 296] width 58 height 18
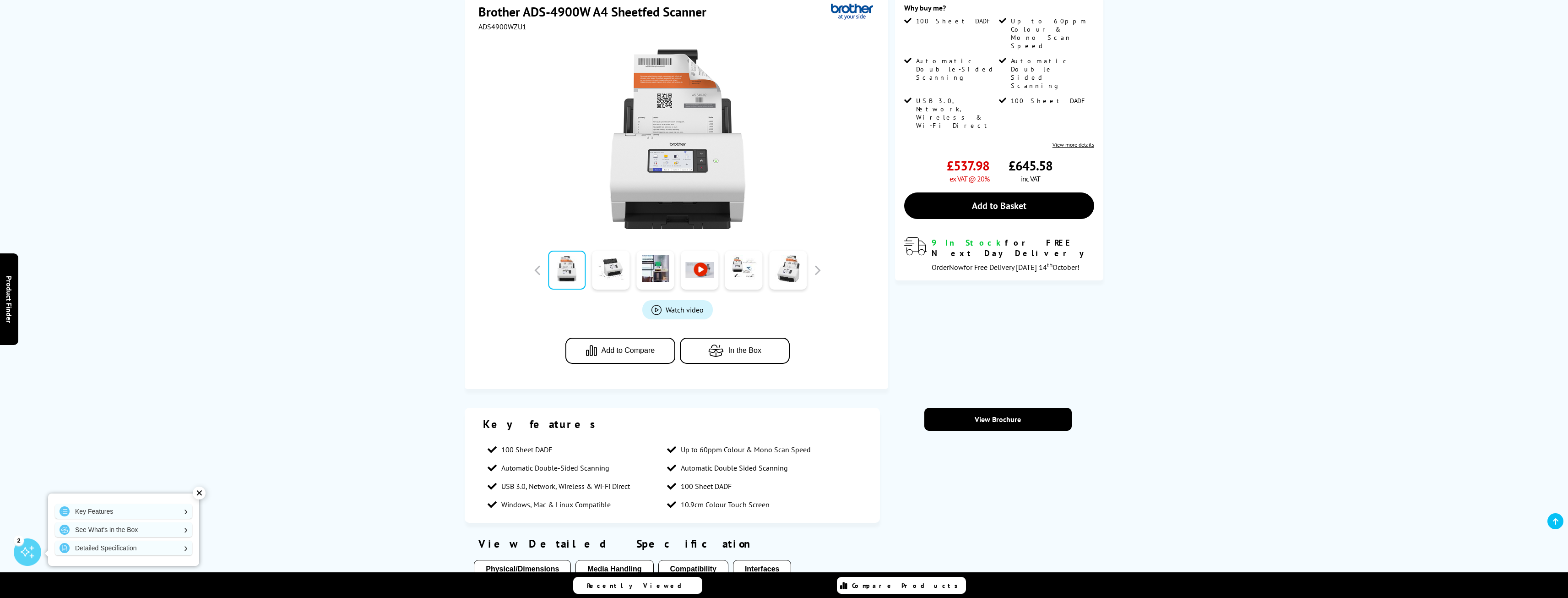
scroll to position [139, 0]
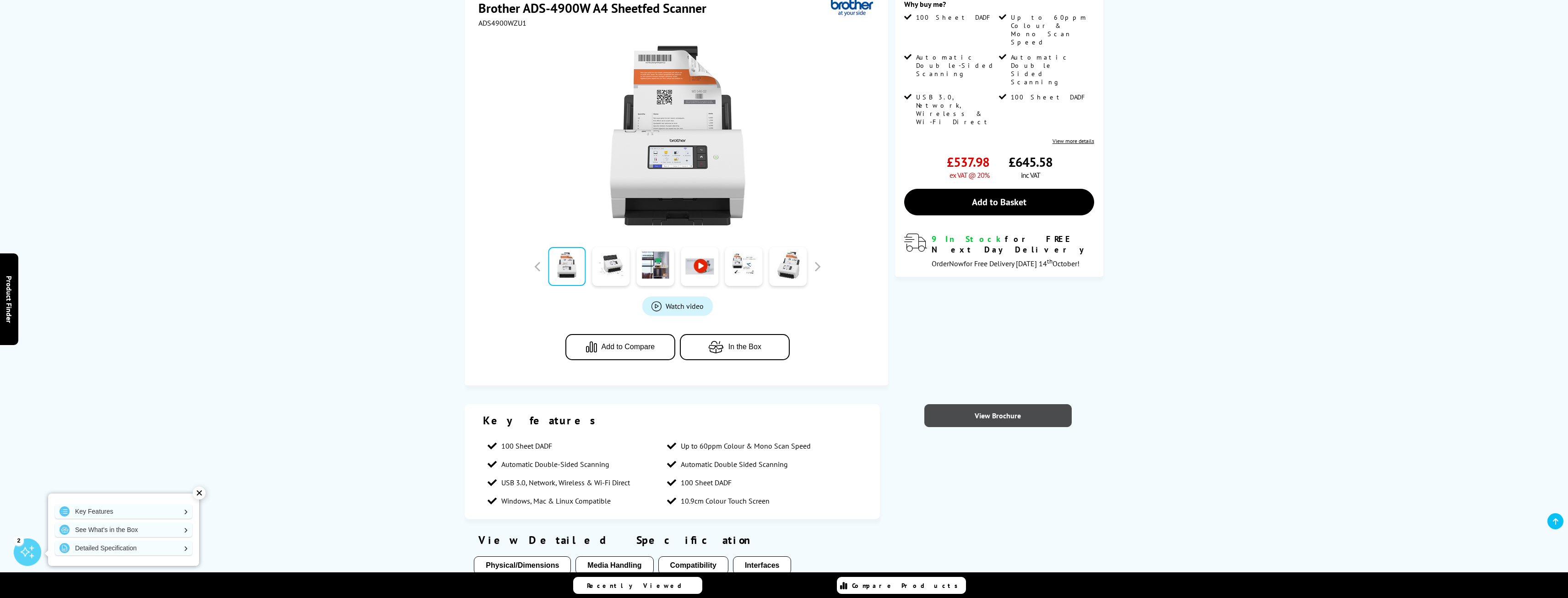
click at [993, 413] on link "View Brochure" at bounding box center [998, 415] width 147 height 23
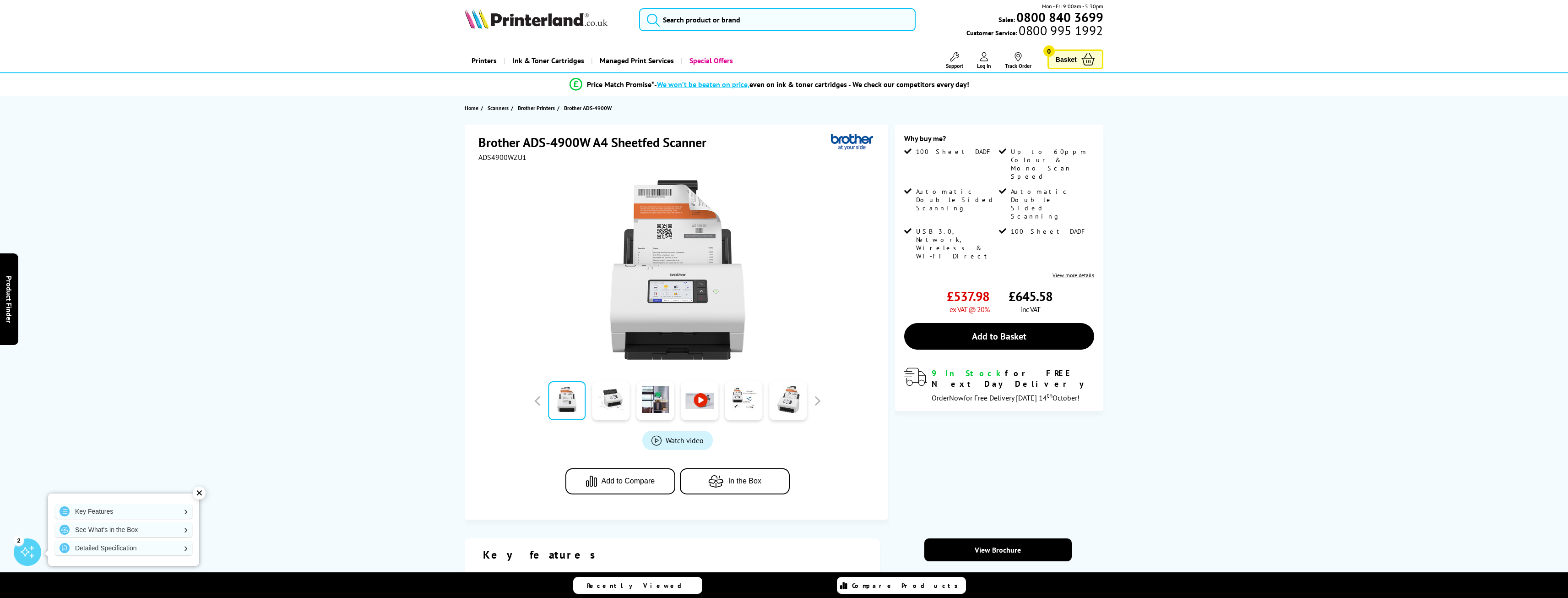
scroll to position [1, 0]
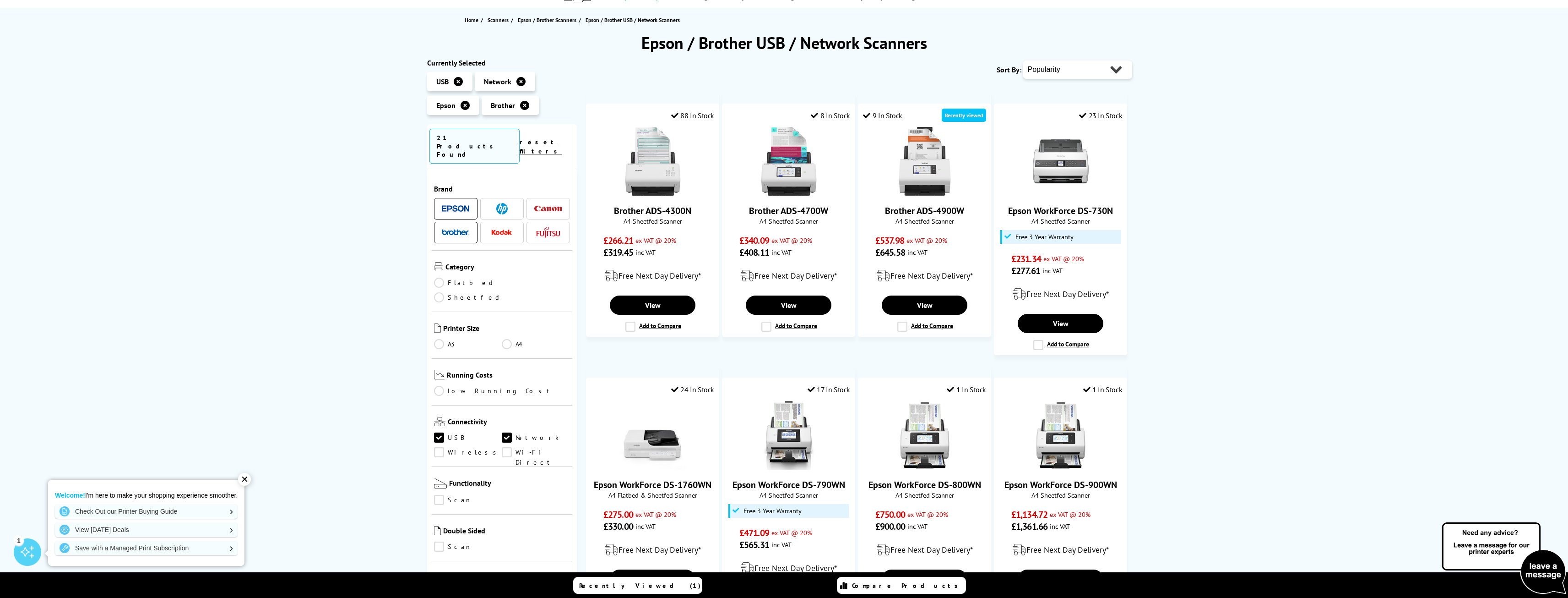
click at [459, 203] on span at bounding box center [456, 208] width 28 height 11
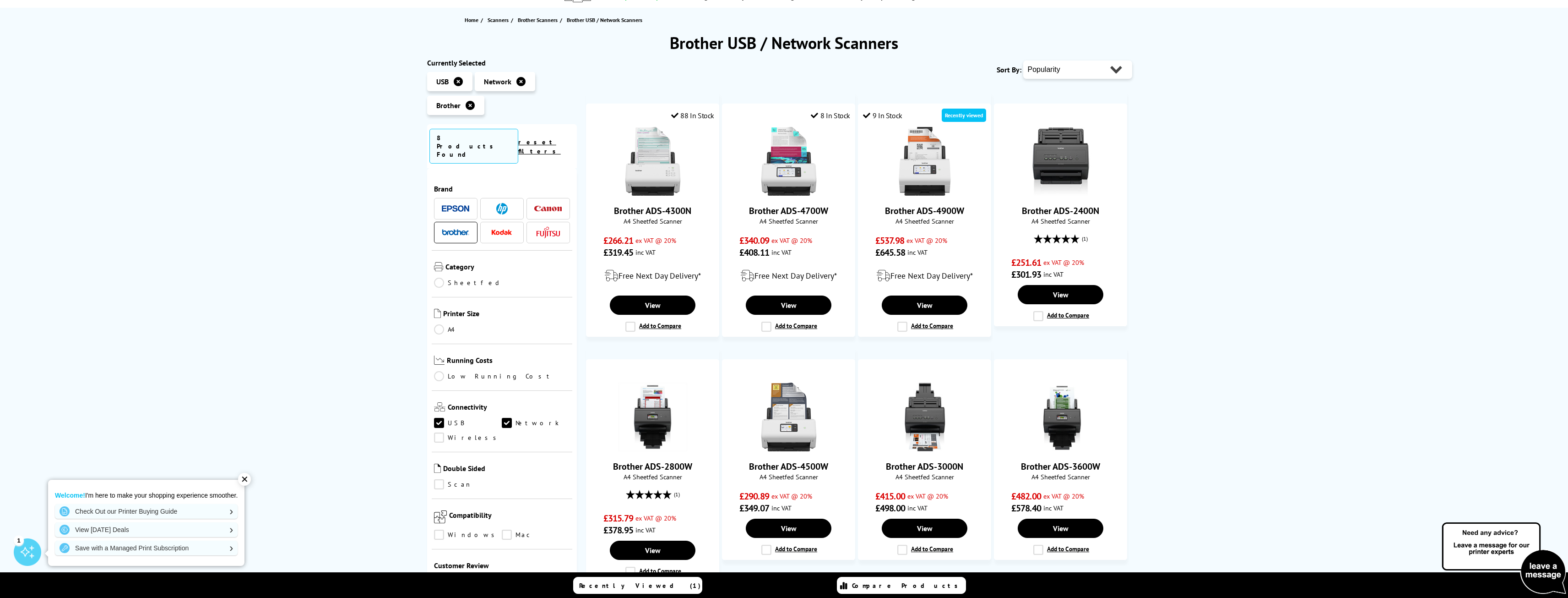
click at [459, 229] on img at bounding box center [456, 232] width 28 height 7
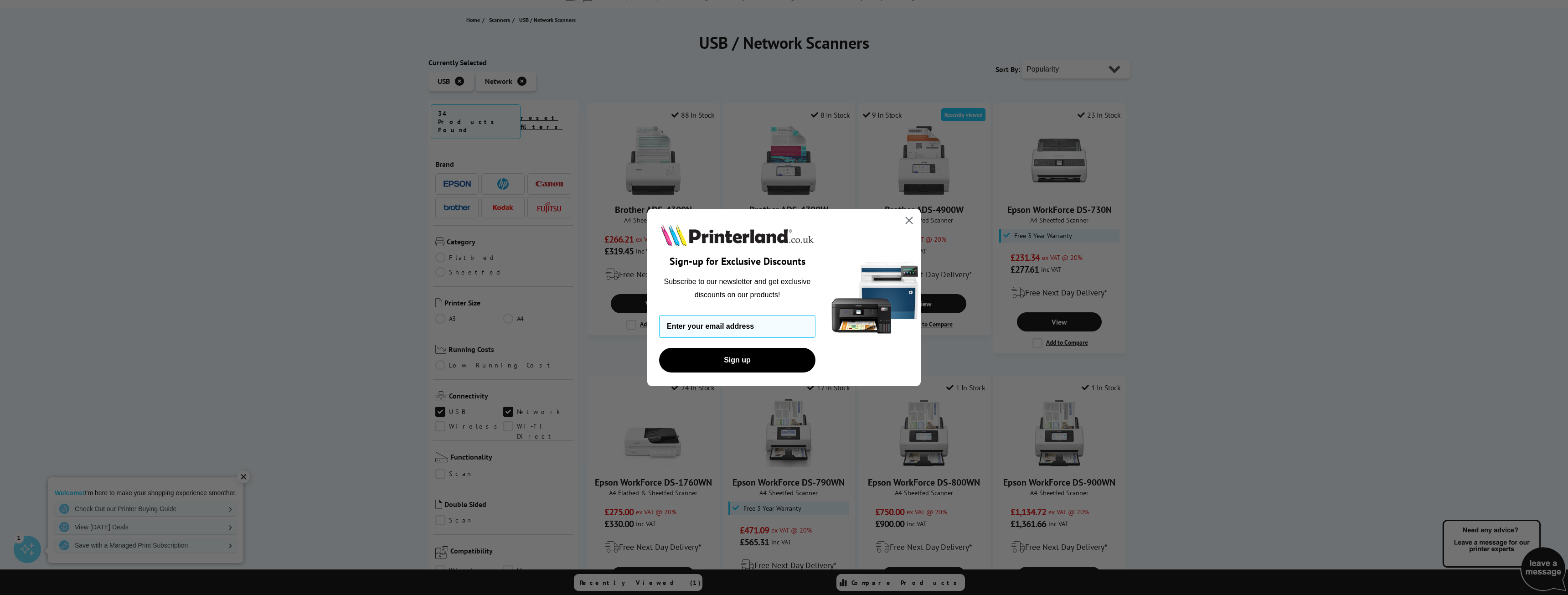
click at [911, 219] on icon "Close dialog" at bounding box center [909, 220] width 7 height 7
